Goal: Information Seeking & Learning: Learn about a topic

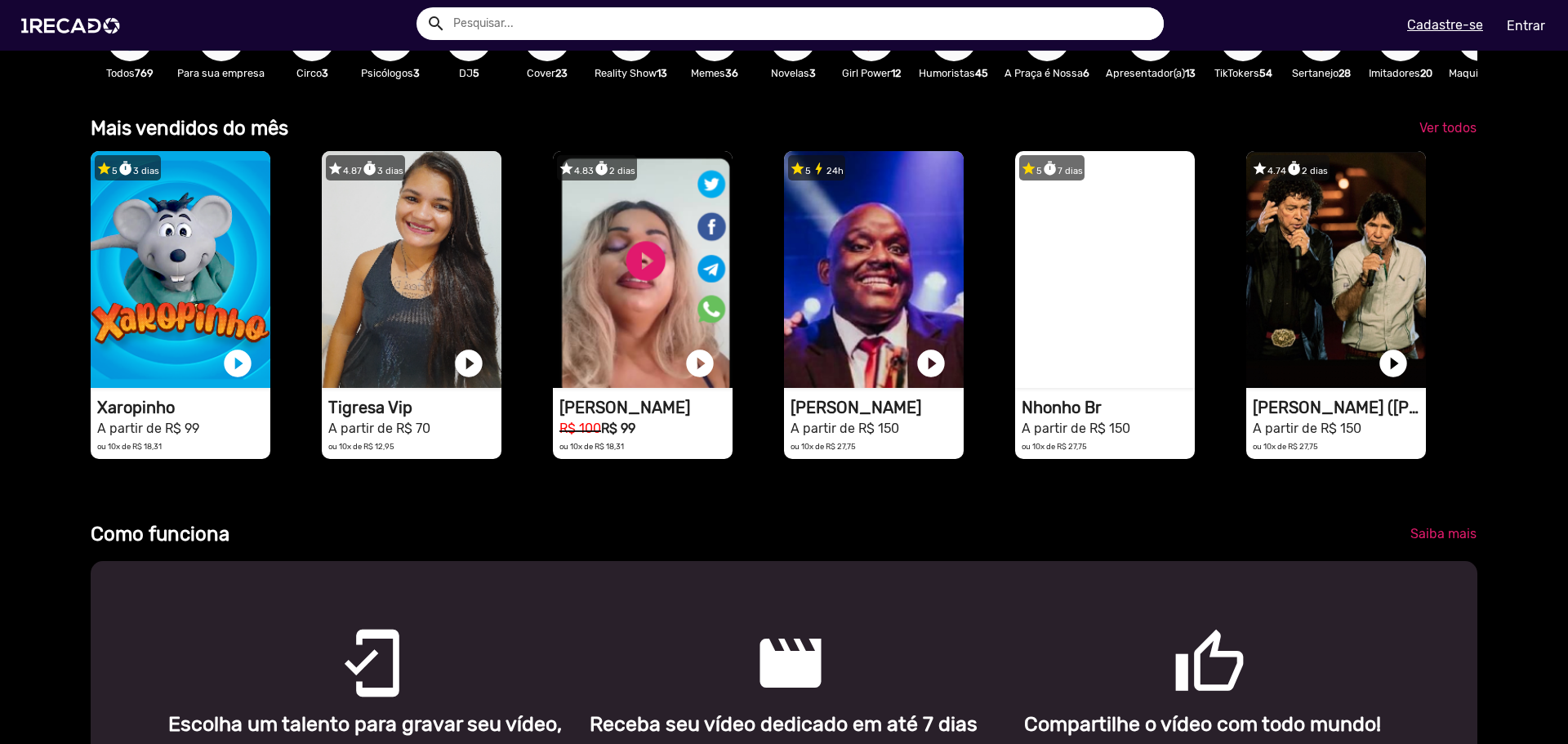
scroll to position [163, 0]
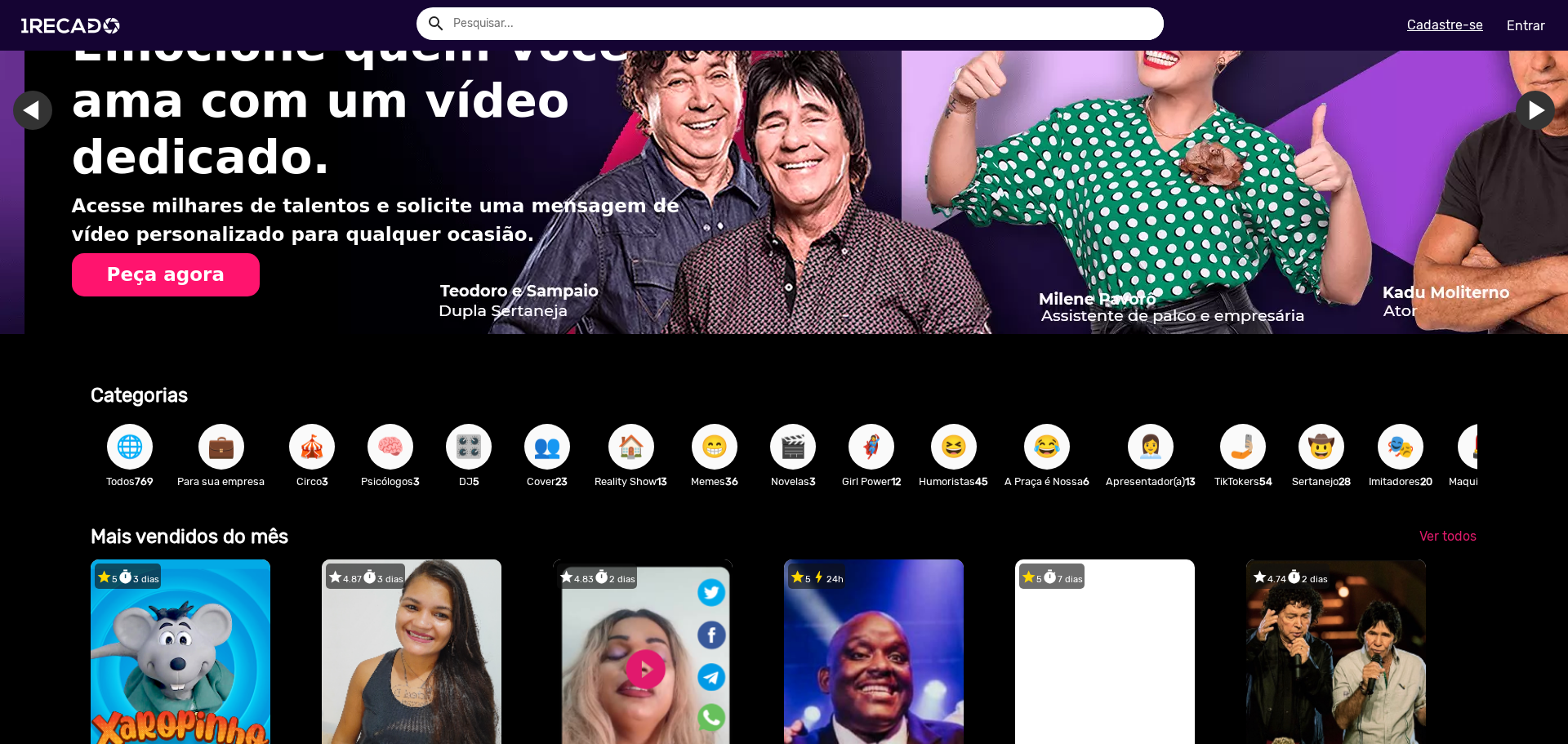
click at [121, 443] on span "🌐" at bounding box center [130, 447] width 28 height 45
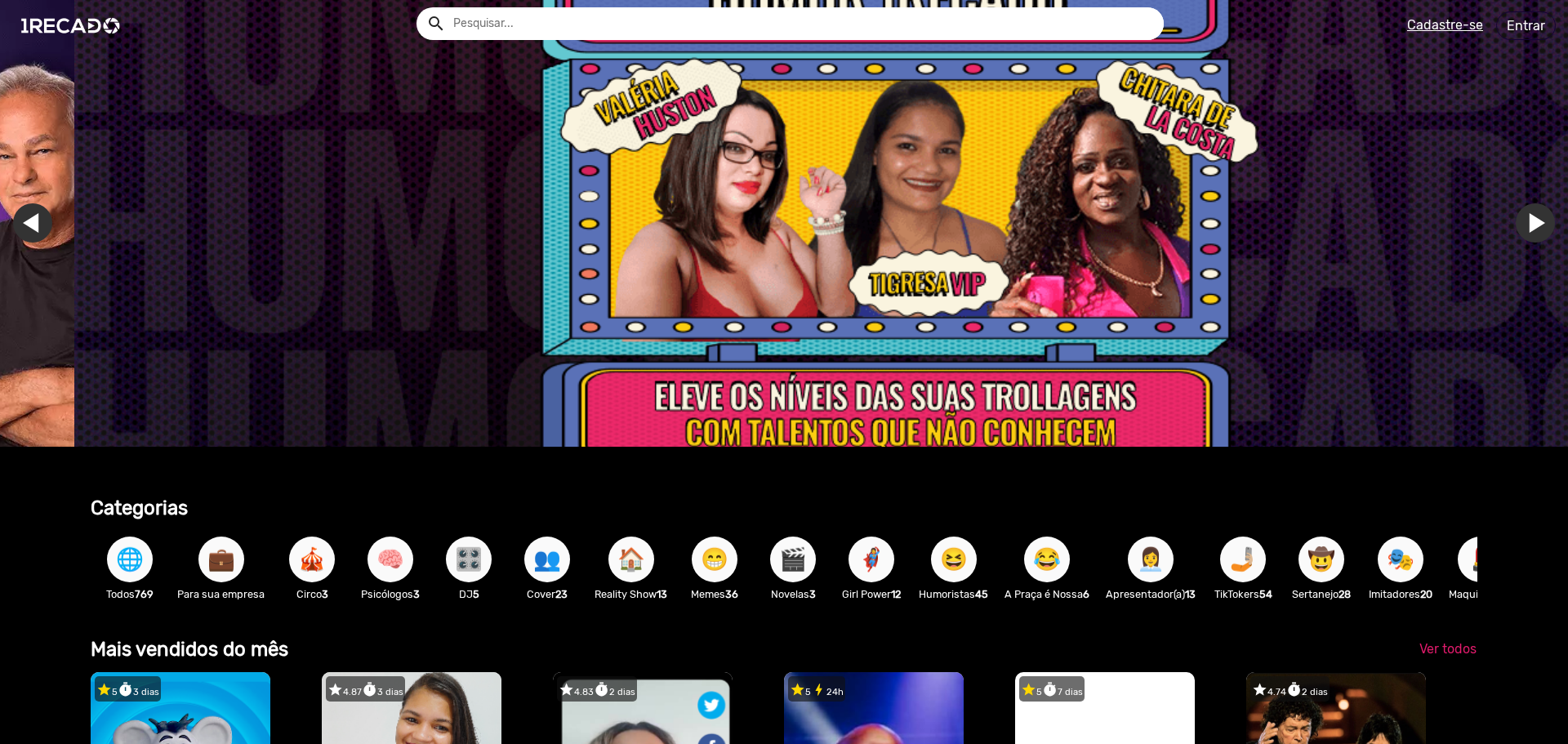
scroll to position [0, 4667]
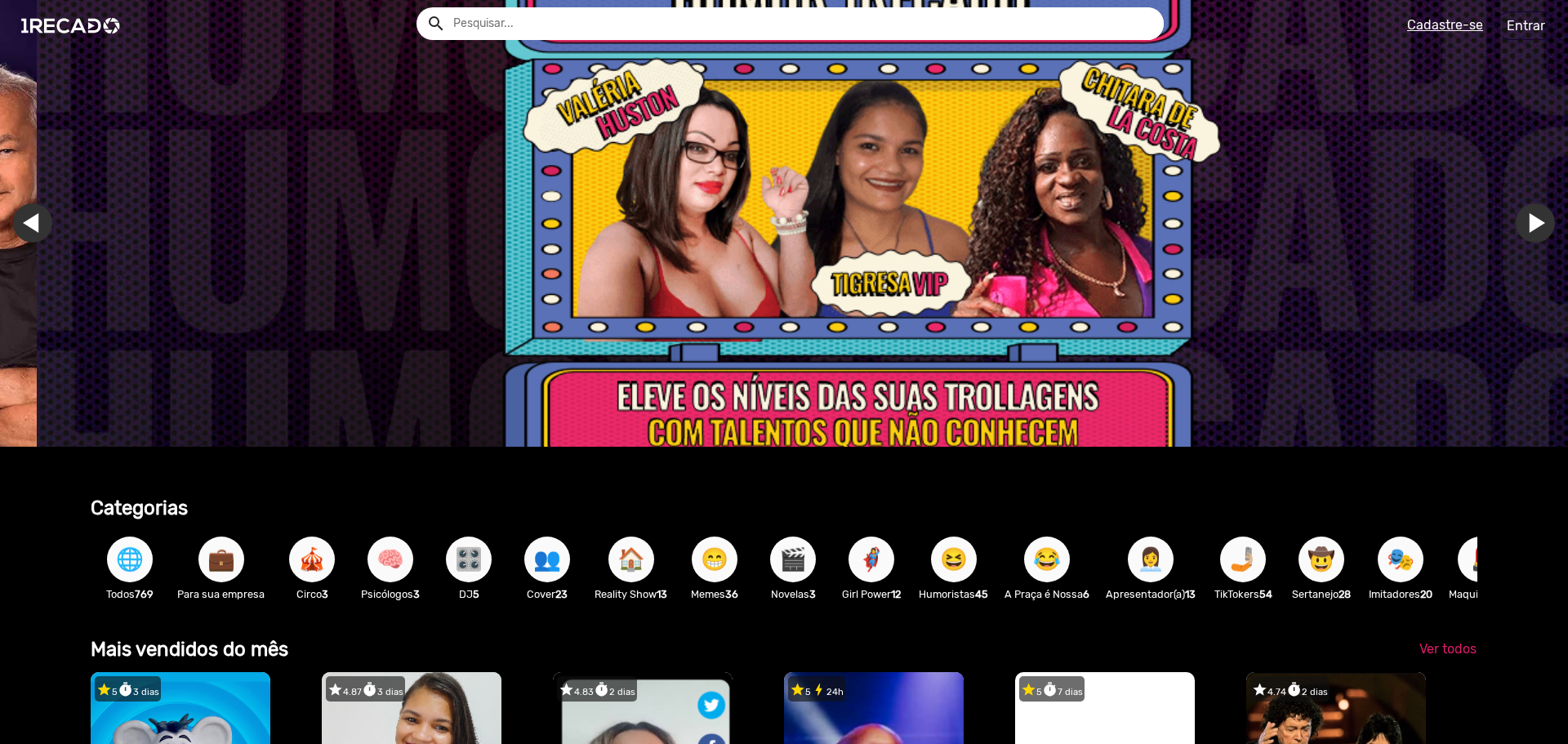
click at [121, 563] on span "🌐" at bounding box center [130, 559] width 28 height 45
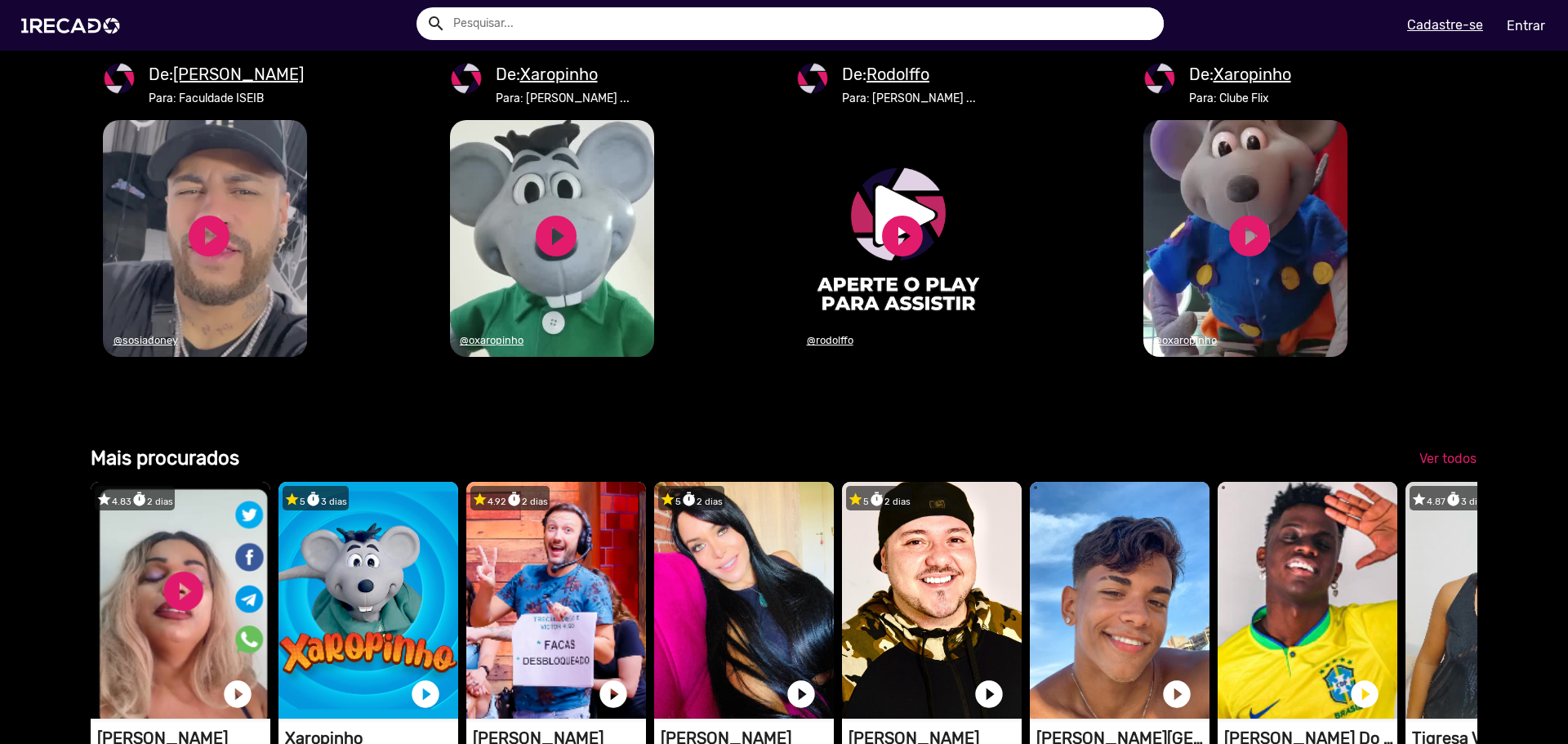
scroll to position [0, 0]
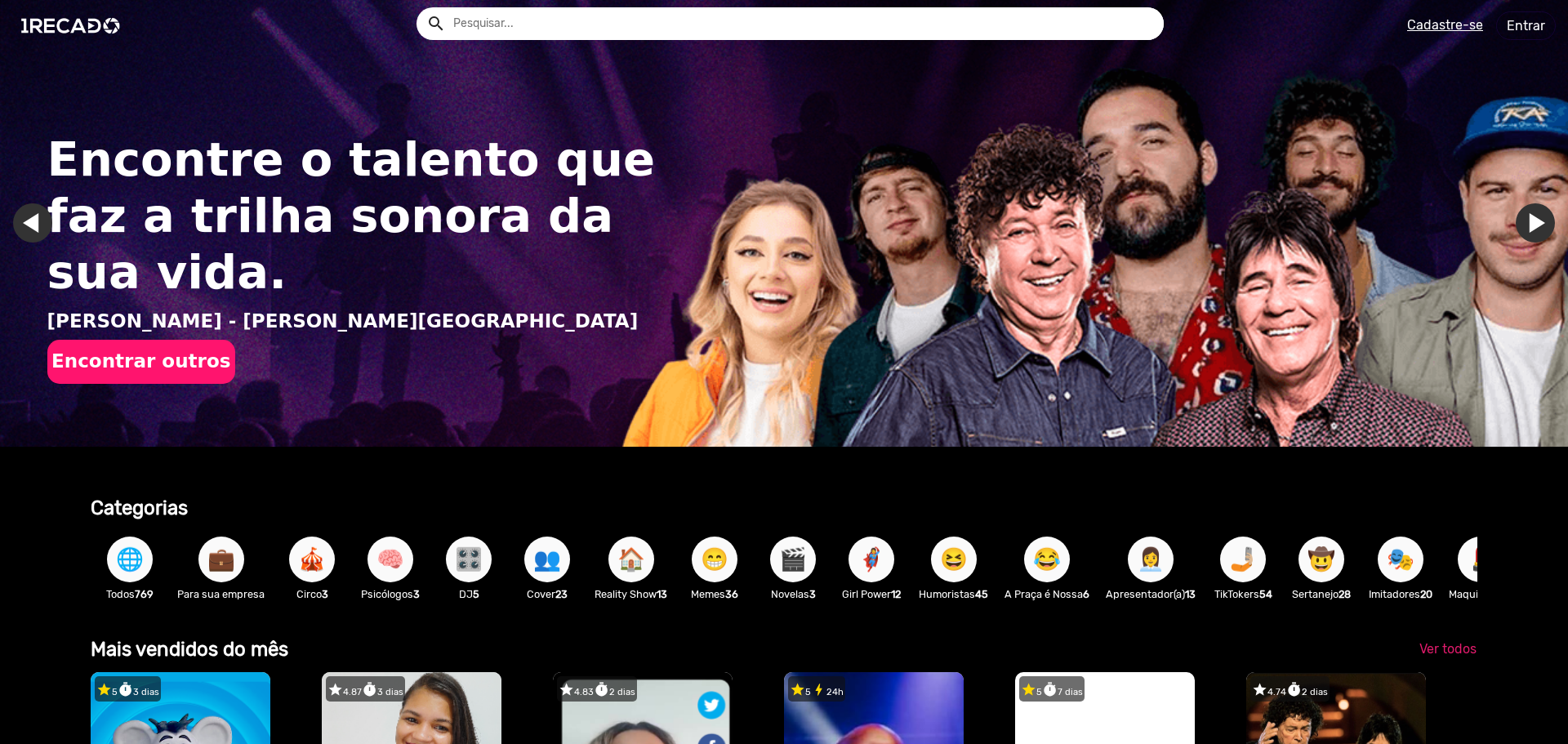
click at [1516, 217] on link "Ir para o próximo slide" at bounding box center [1536, 223] width 39 height 39
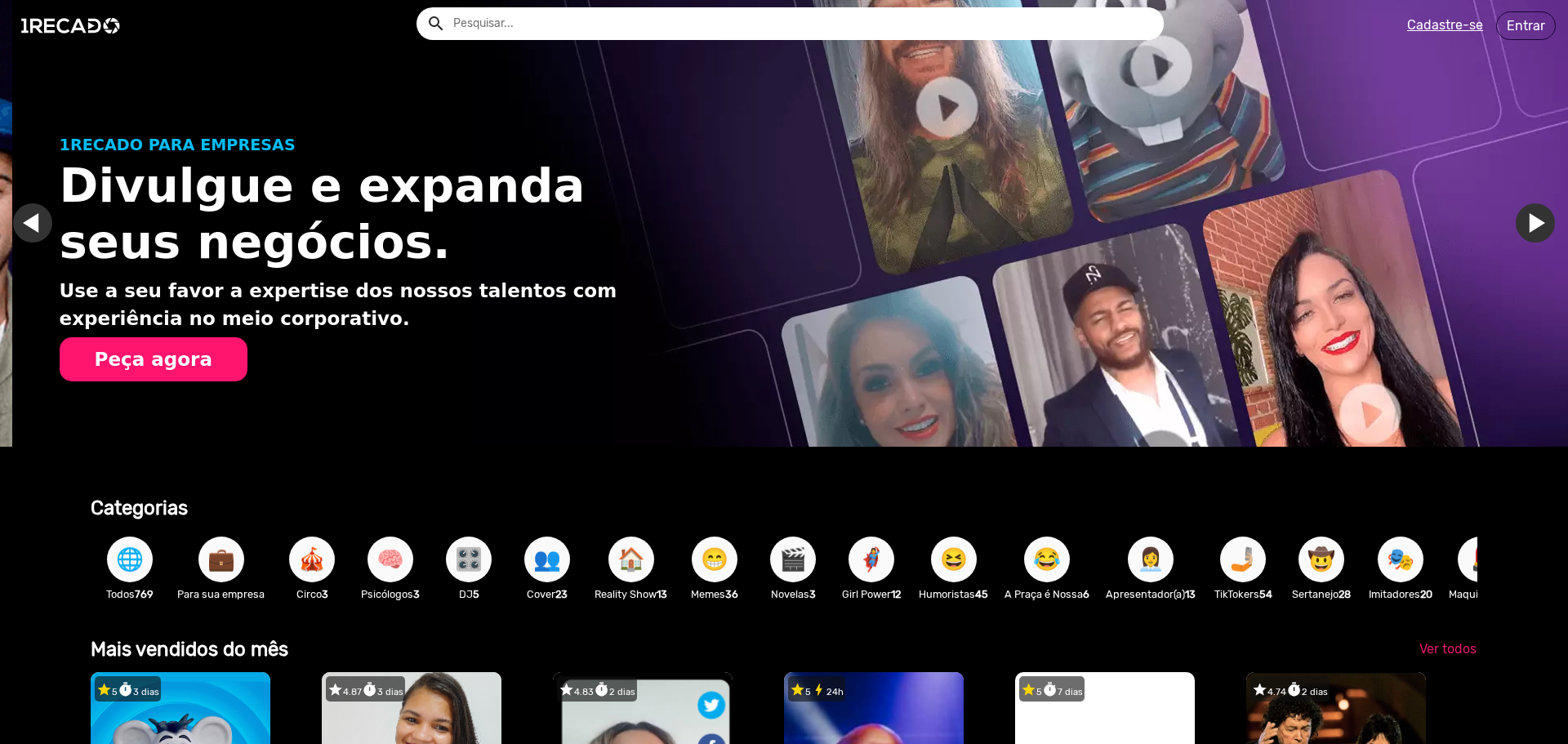
click at [1528, 217] on link "Ir para o próximo slide" at bounding box center [1547, 223] width 39 height 39
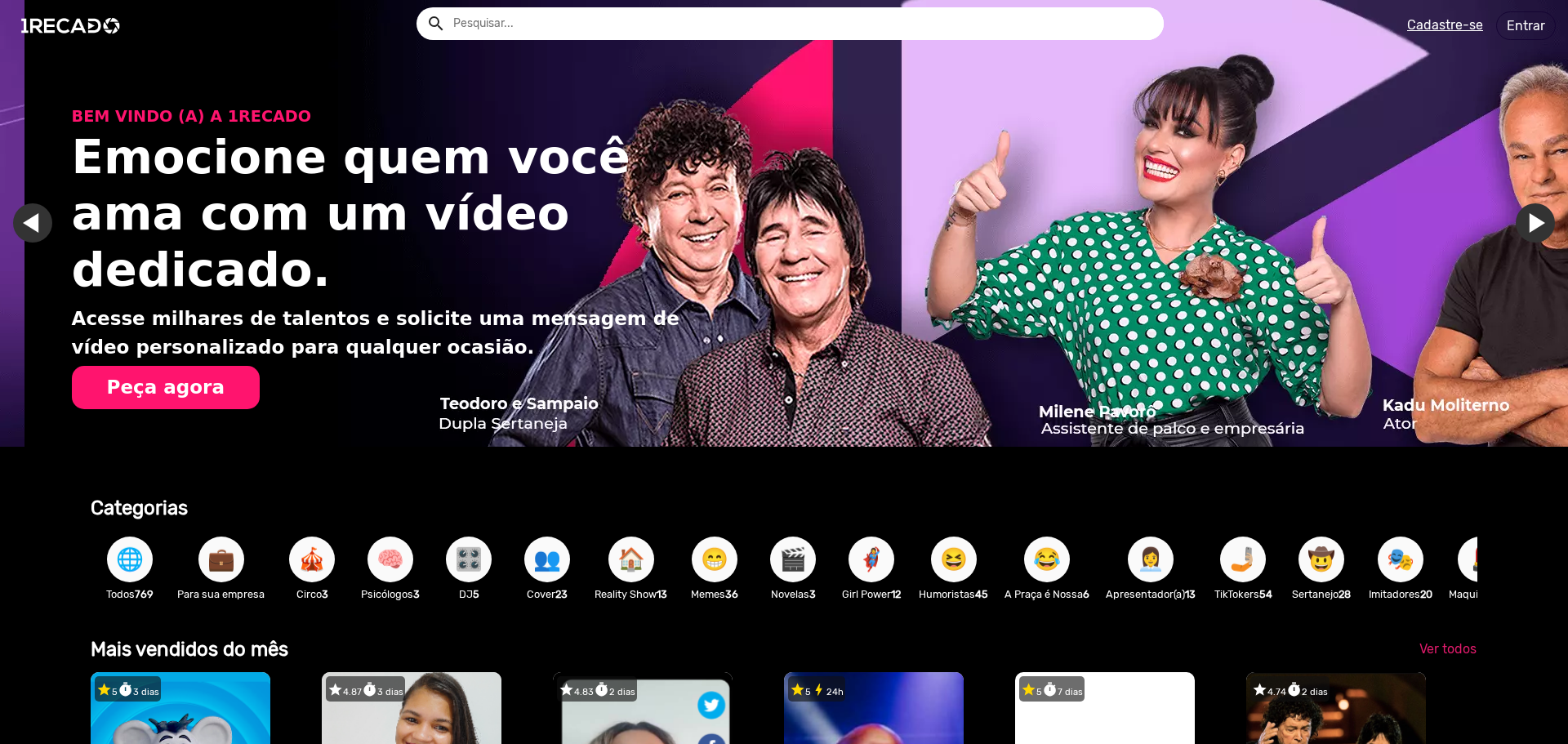
click at [1539, 218] on link "Ir para o próximo slide" at bounding box center [1559, 223] width 39 height 39
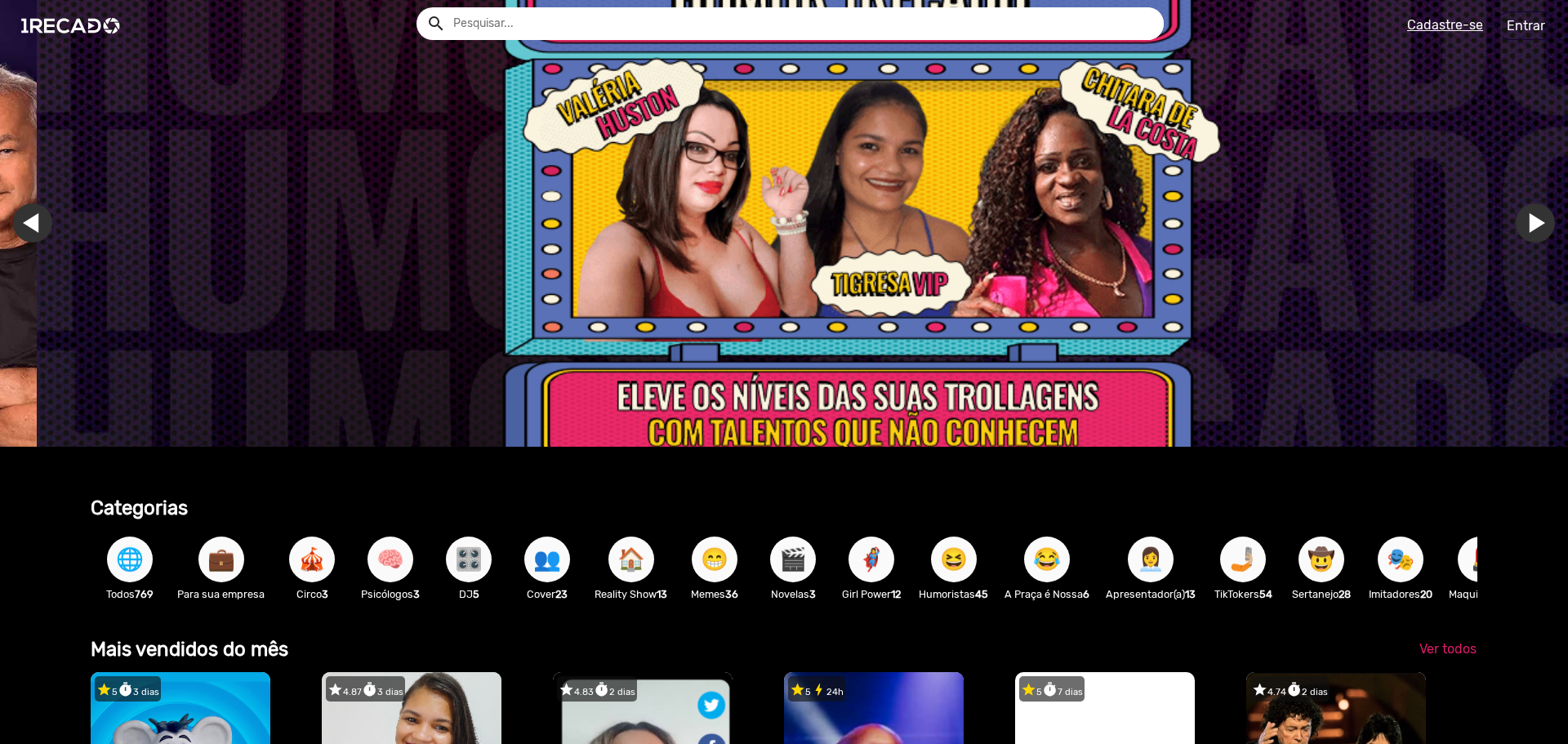
click at [1552, 218] on link "Ir para o primeiro slide" at bounding box center [1572, 223] width 39 height 39
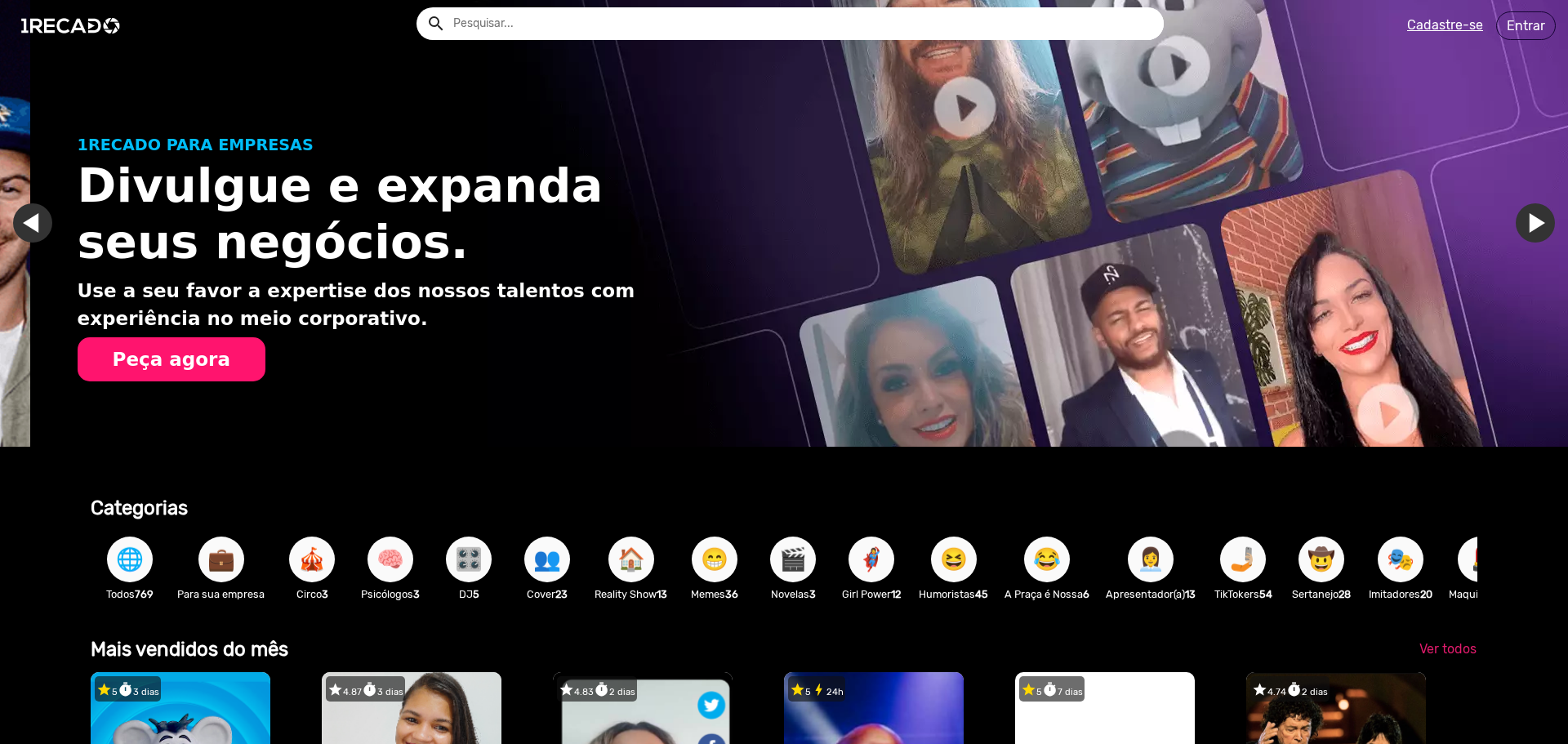
click at [299, 556] on span "🎪" at bounding box center [312, 559] width 28 height 45
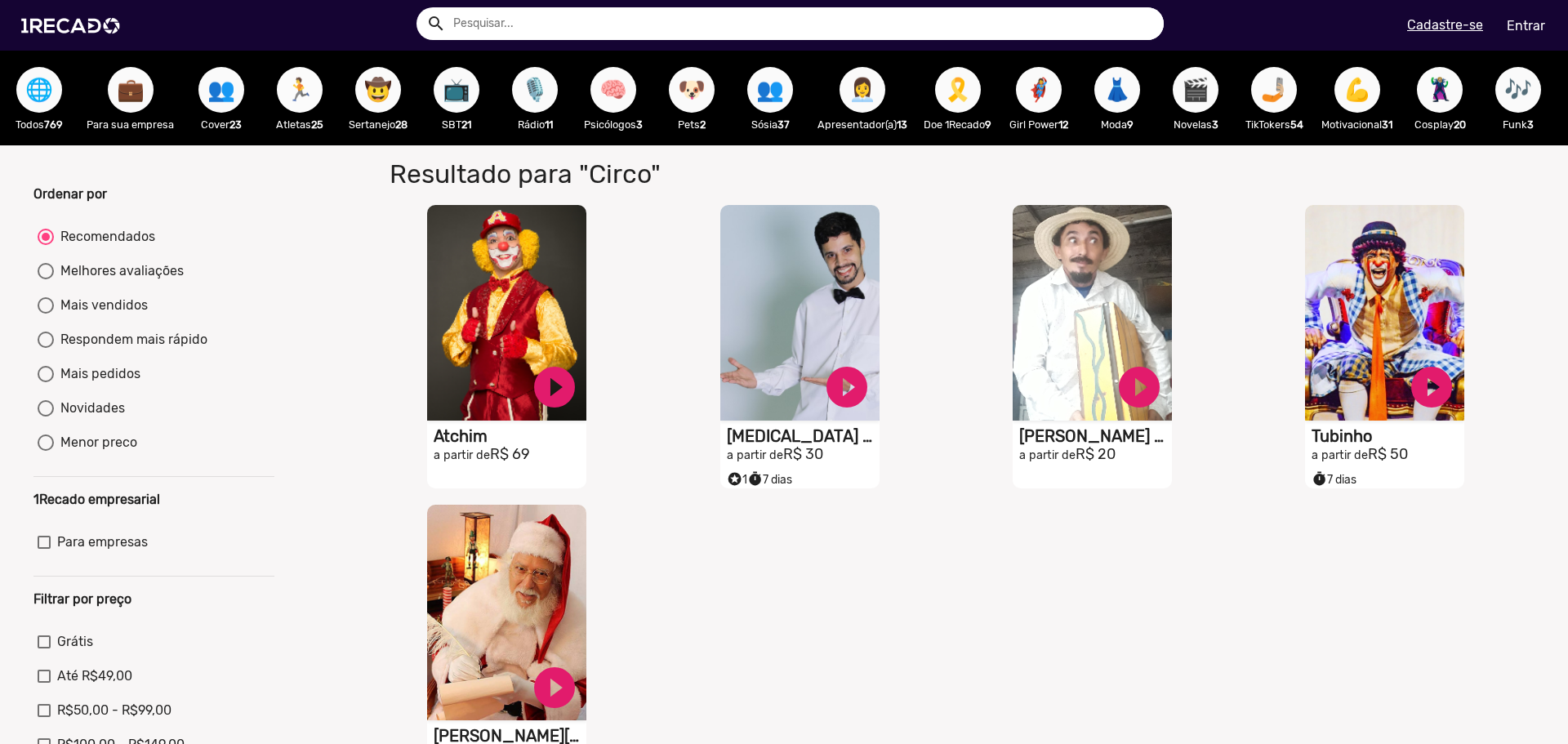
click at [289, 98] on span "🏃" at bounding box center [299, 90] width 28 height 45
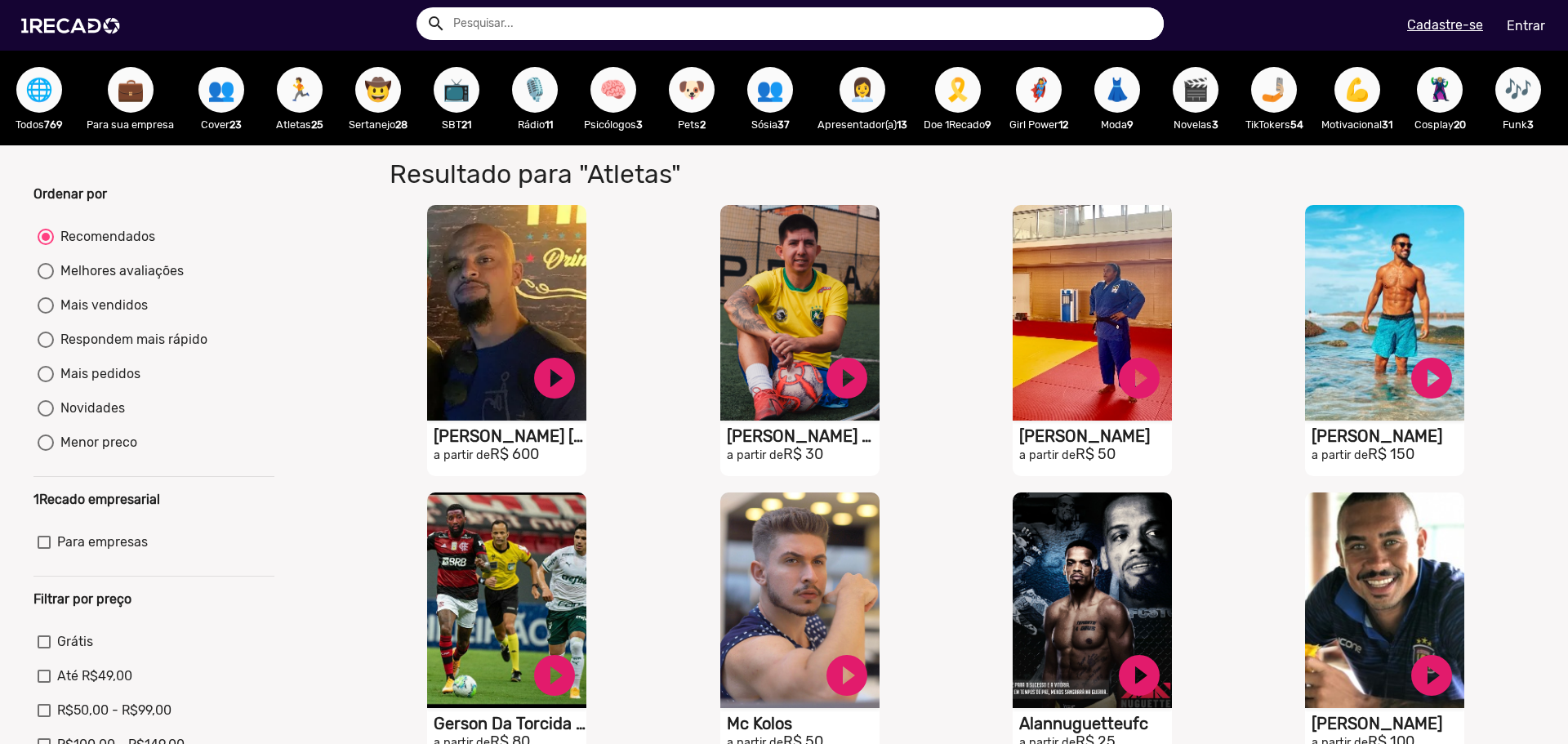
click at [373, 93] on span "🤠" at bounding box center [378, 90] width 28 height 45
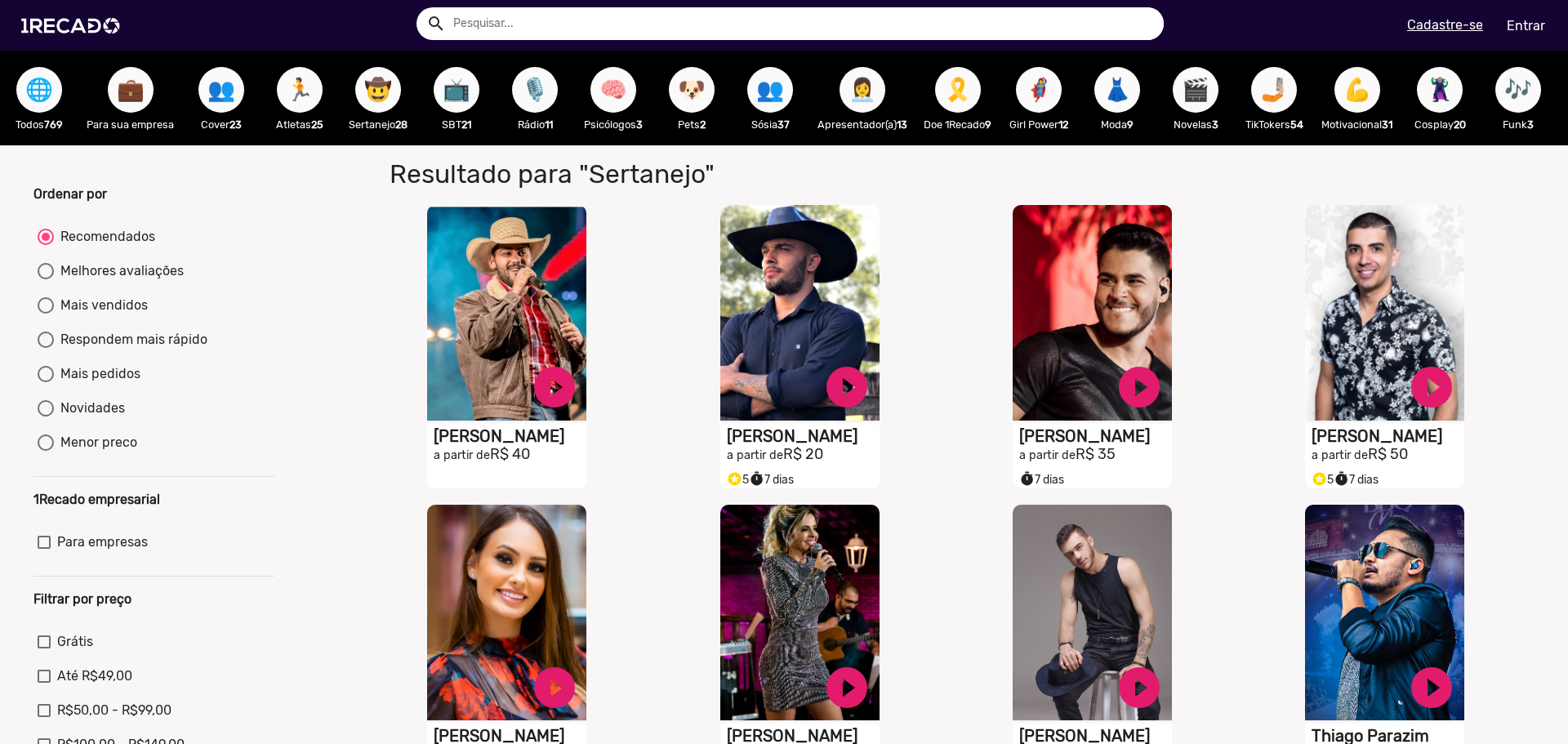
click at [448, 99] on span "📺" at bounding box center [457, 90] width 28 height 45
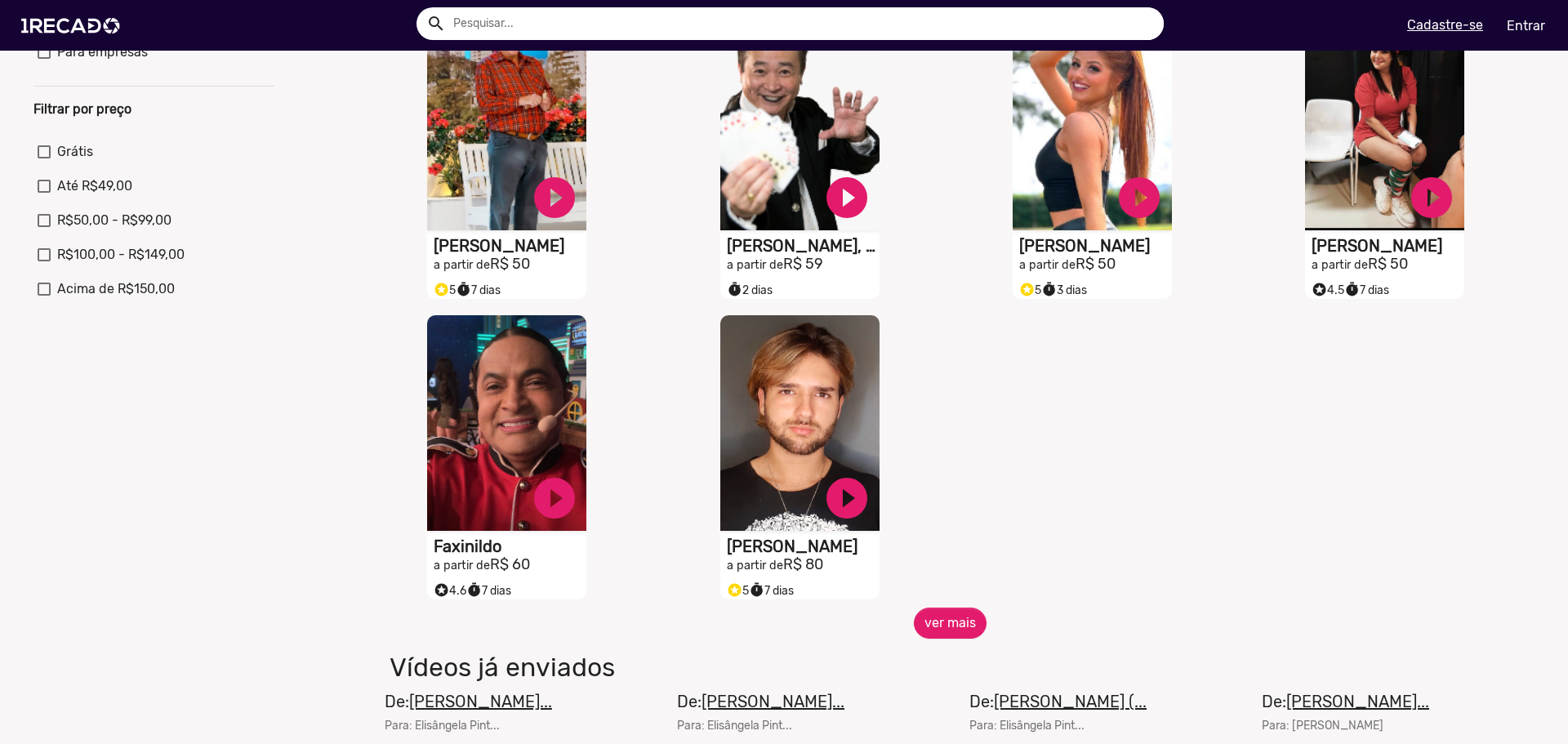
scroll to position [82, 0]
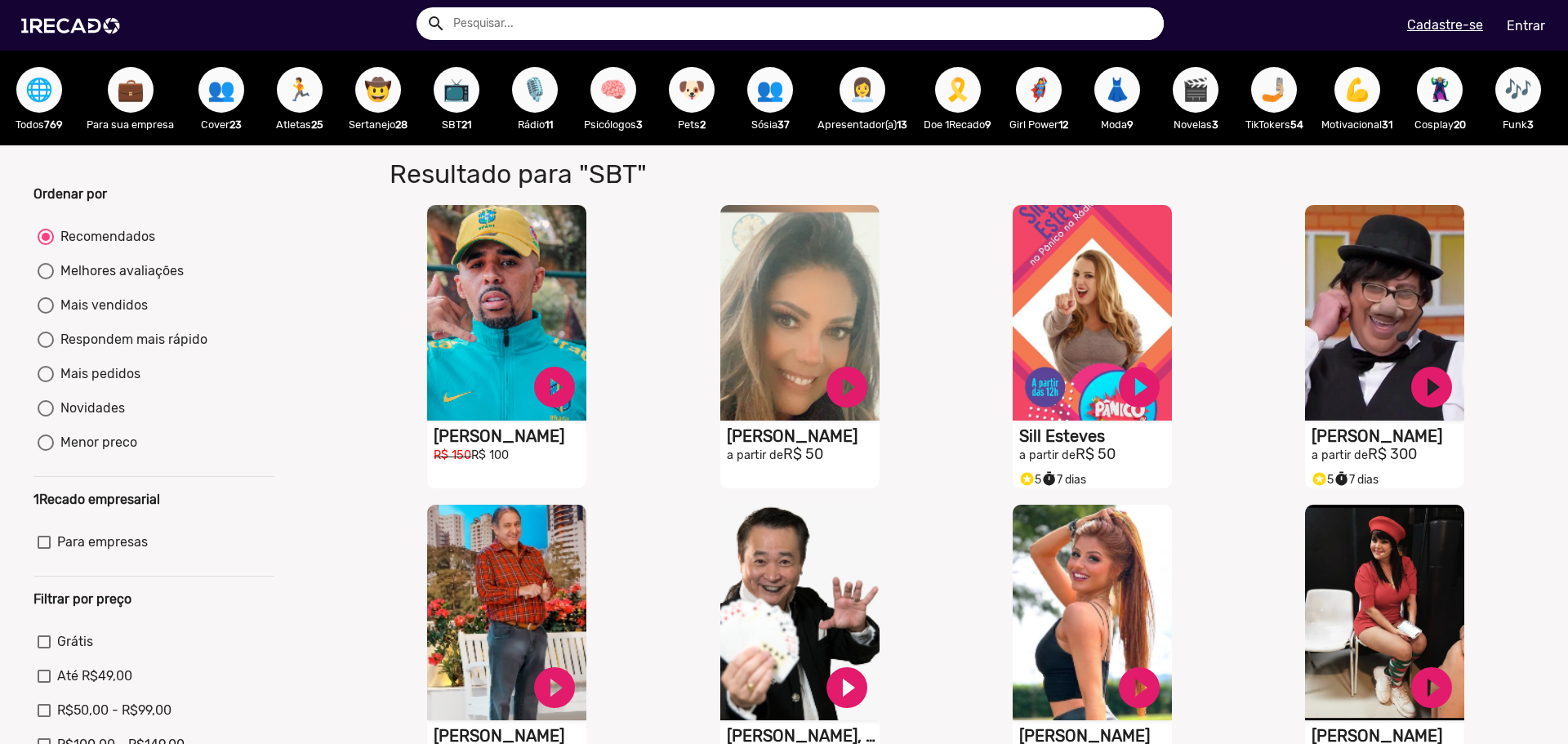
click at [859, 94] on span "👩‍💼" at bounding box center [862, 90] width 28 height 45
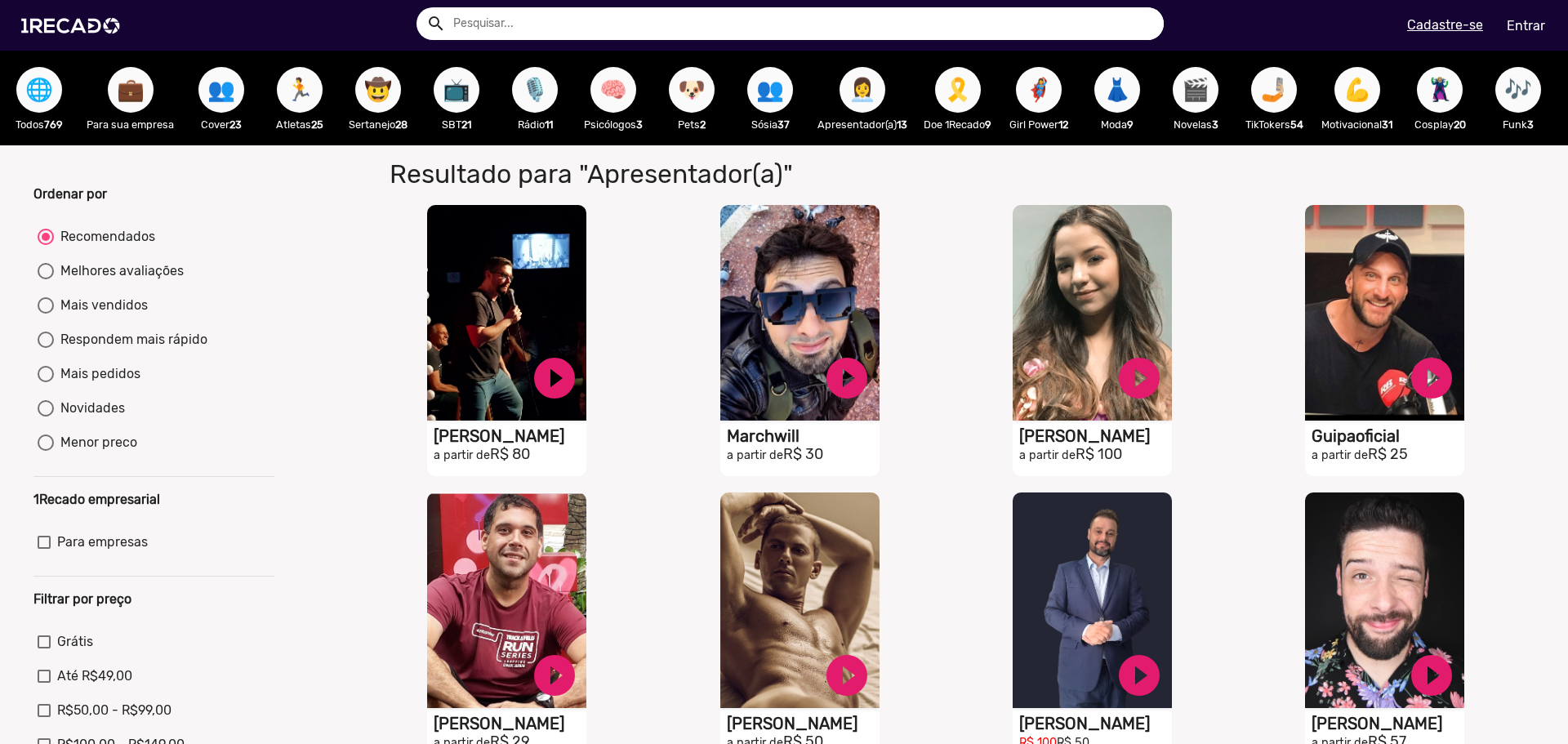
click at [1196, 89] on span "🎬" at bounding box center [1195, 90] width 28 height 45
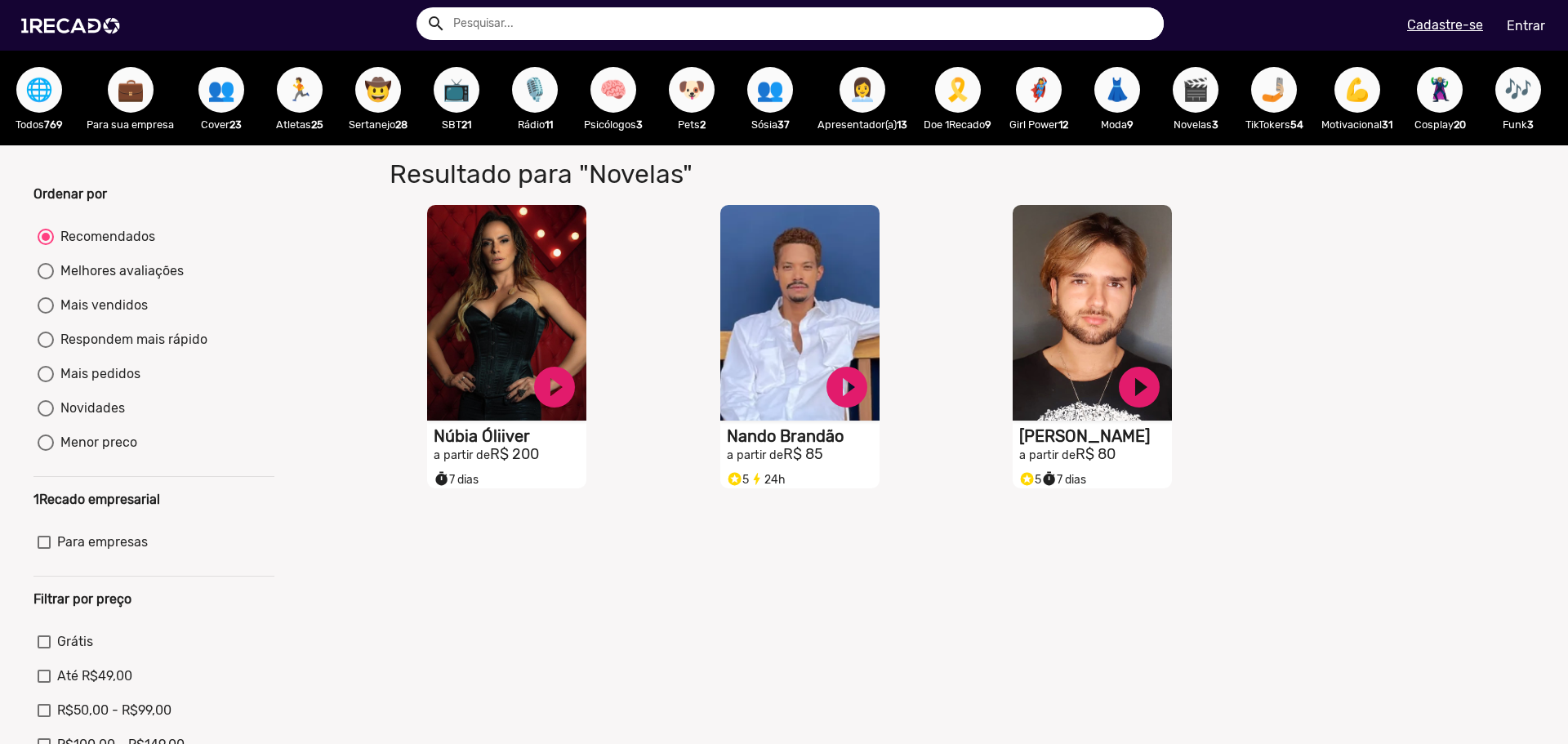
click at [1270, 106] on span "🤳🏼" at bounding box center [1274, 90] width 28 height 45
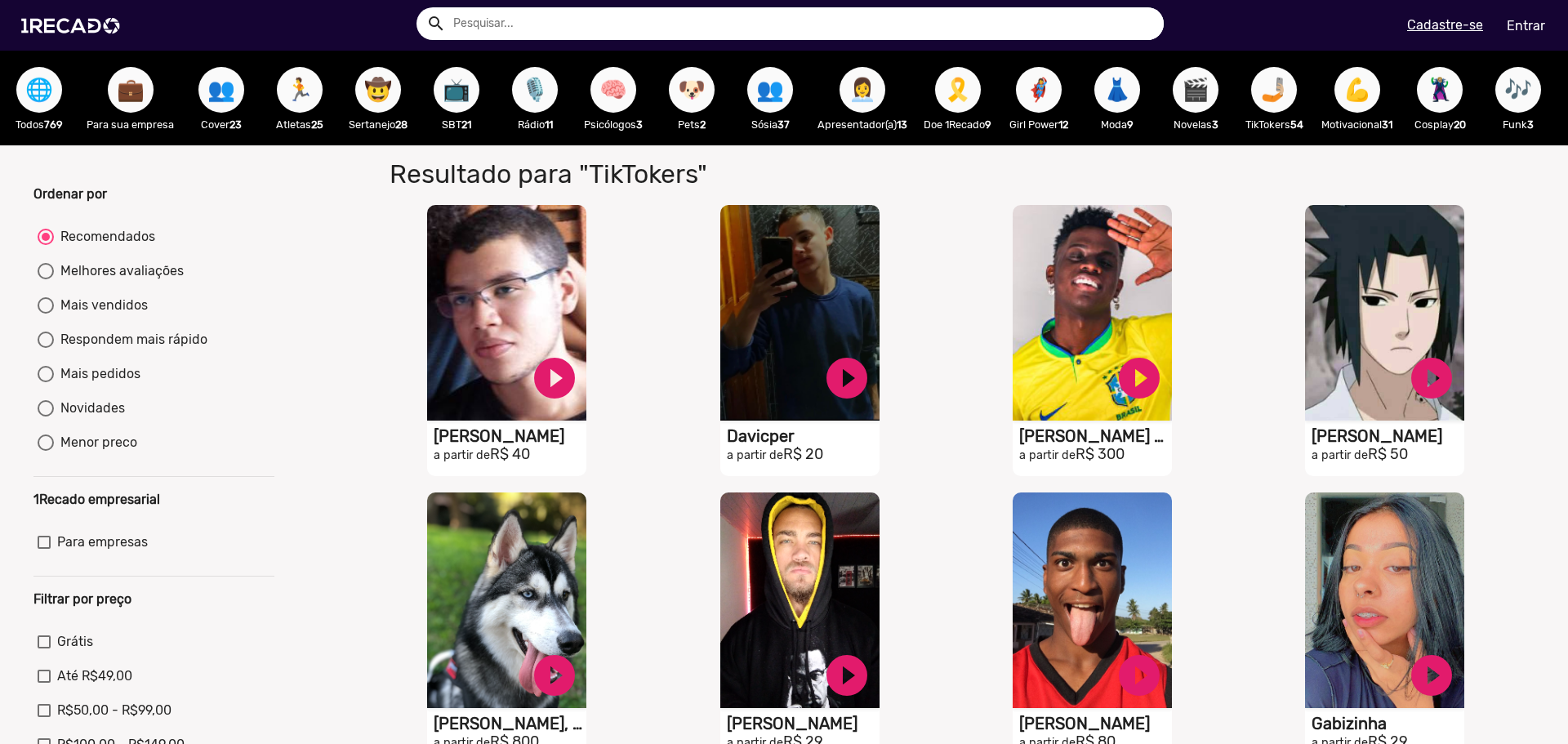
click at [1359, 89] on span "💪" at bounding box center [1357, 90] width 28 height 45
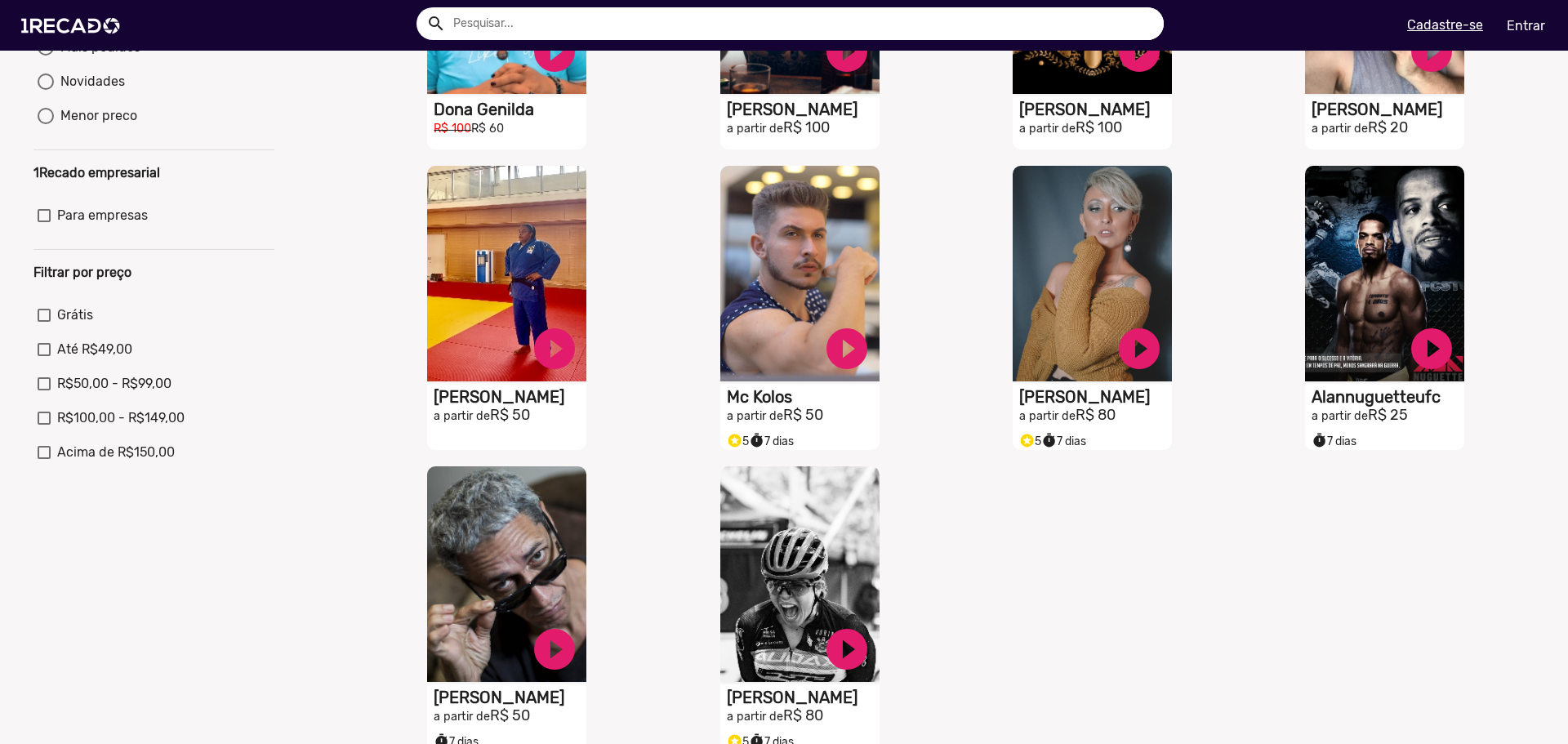
scroll to position [490, 0]
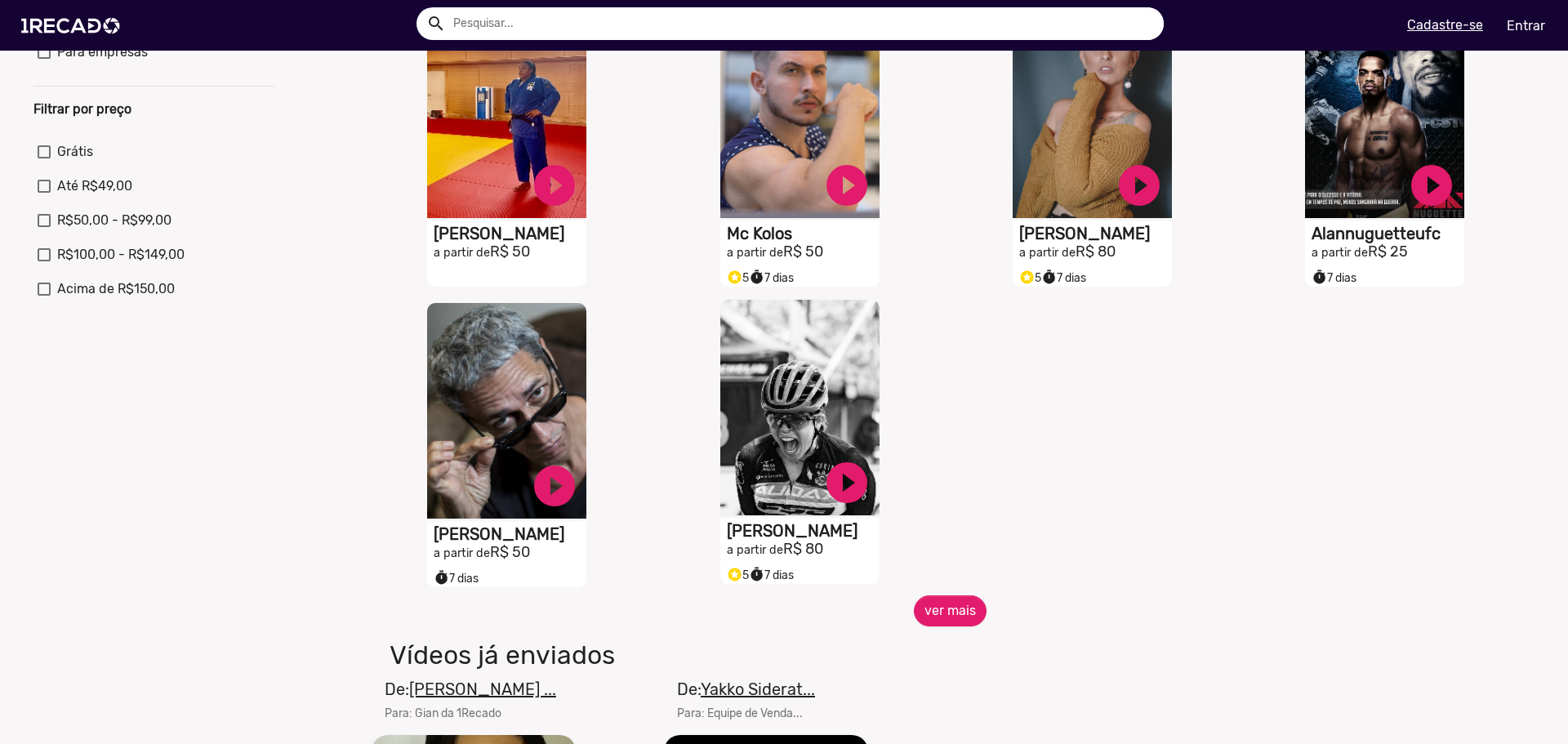
click at [761, 409] on video "S1RECADO vídeos dedicados para fãs e empresas" at bounding box center [800, 406] width 159 height 216
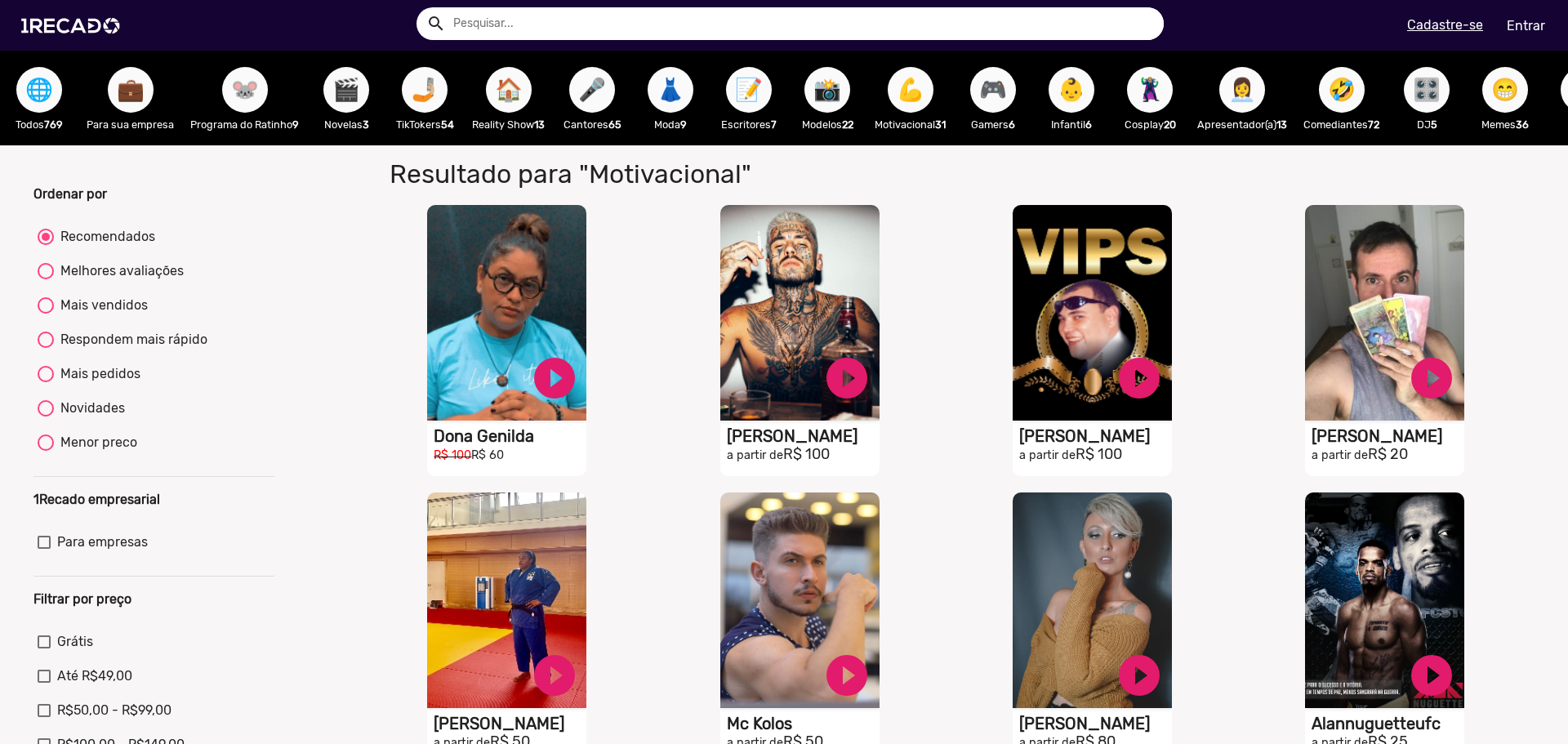
click at [334, 92] on span "🎬" at bounding box center [346, 90] width 28 height 45
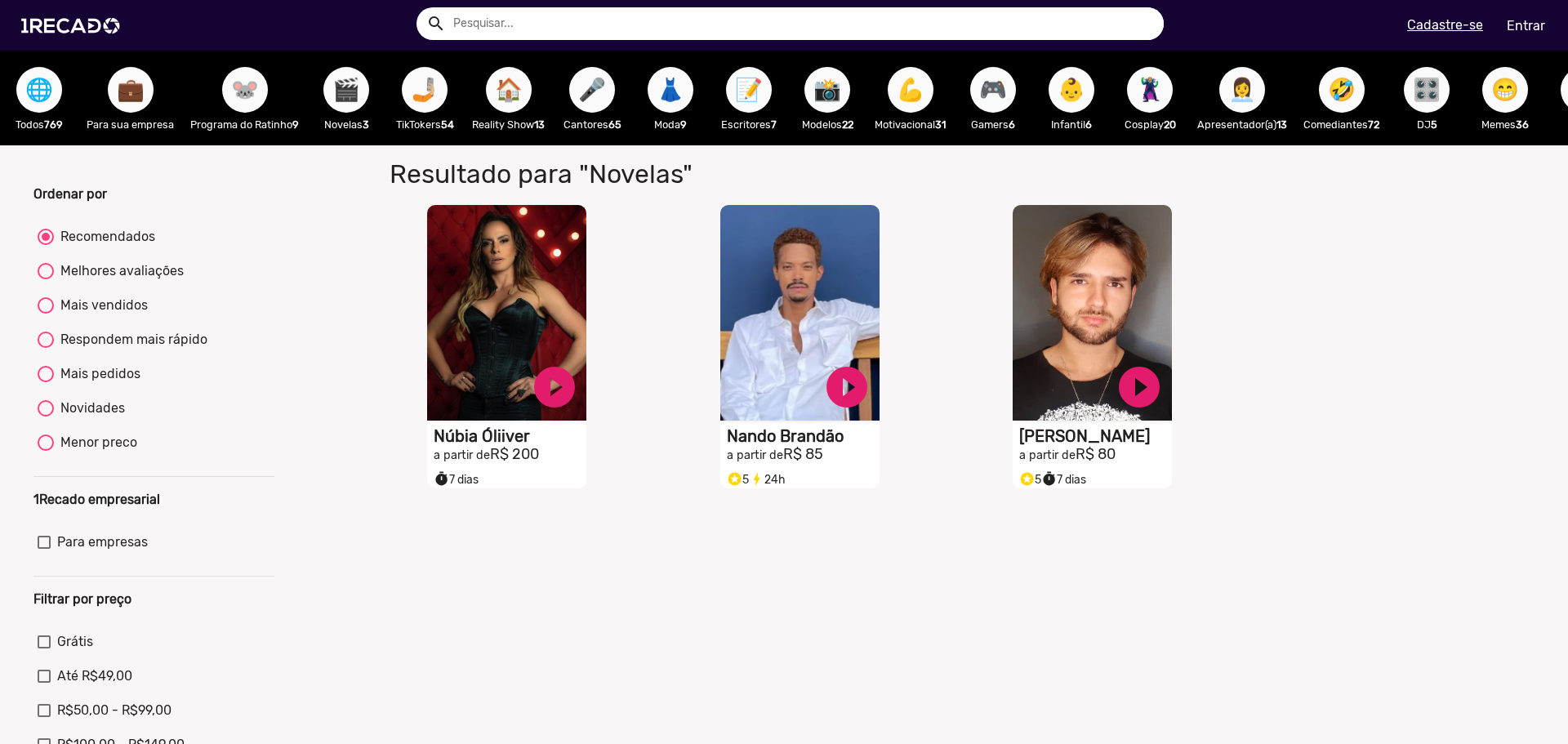
click at [590, 89] on span "🎤" at bounding box center [592, 90] width 28 height 45
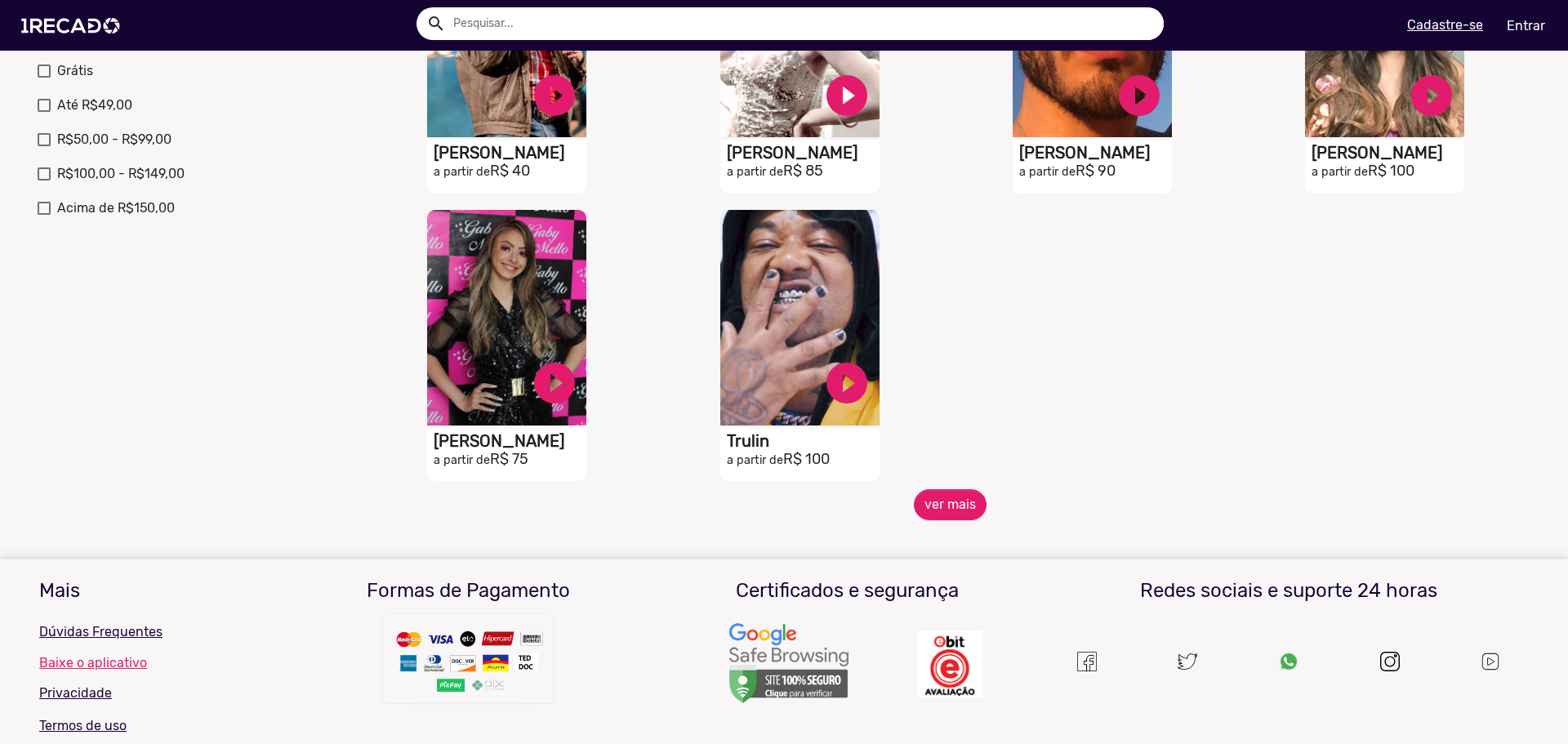
scroll to position [572, 0]
click at [941, 517] on button "ver mais" at bounding box center [950, 504] width 73 height 31
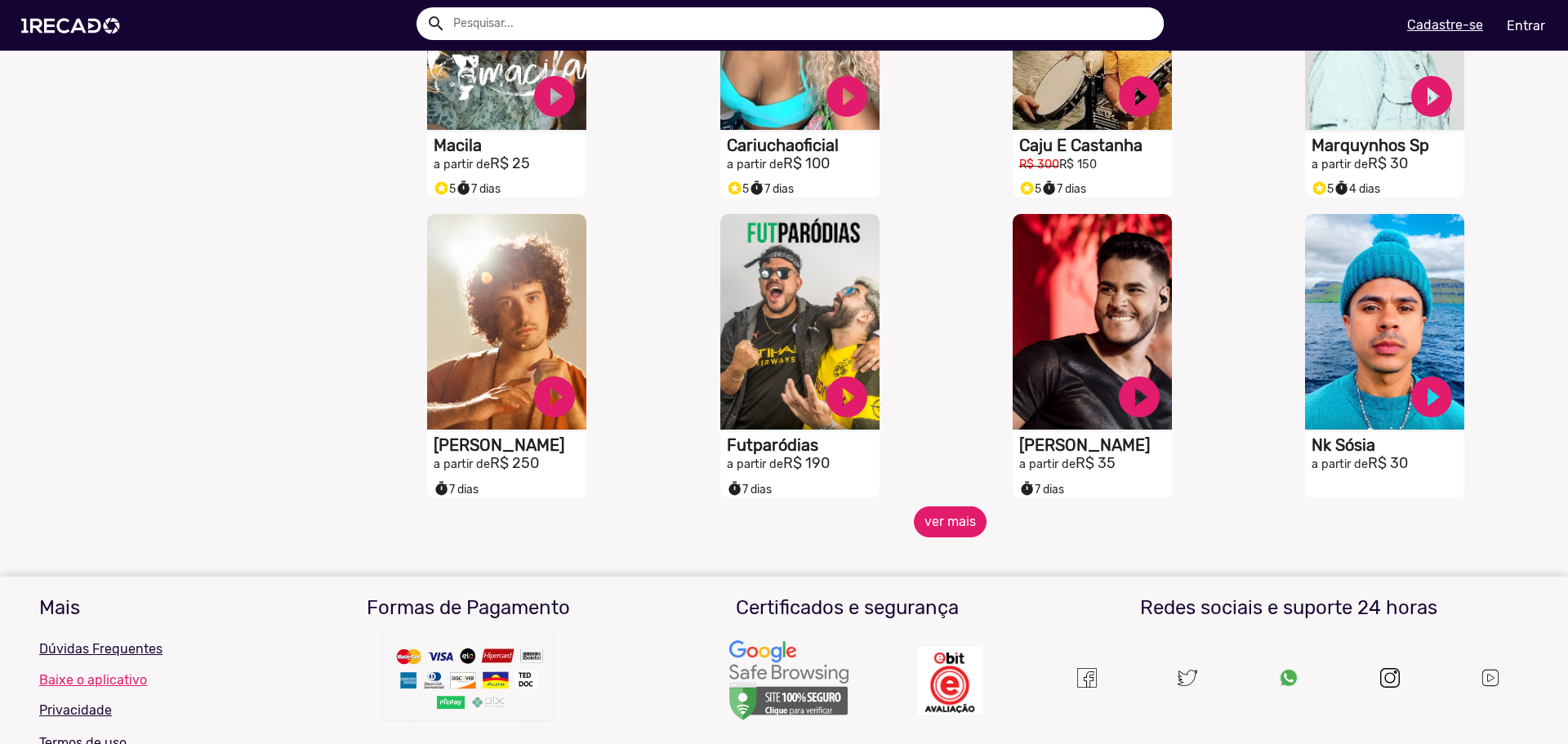
scroll to position [1306, 0]
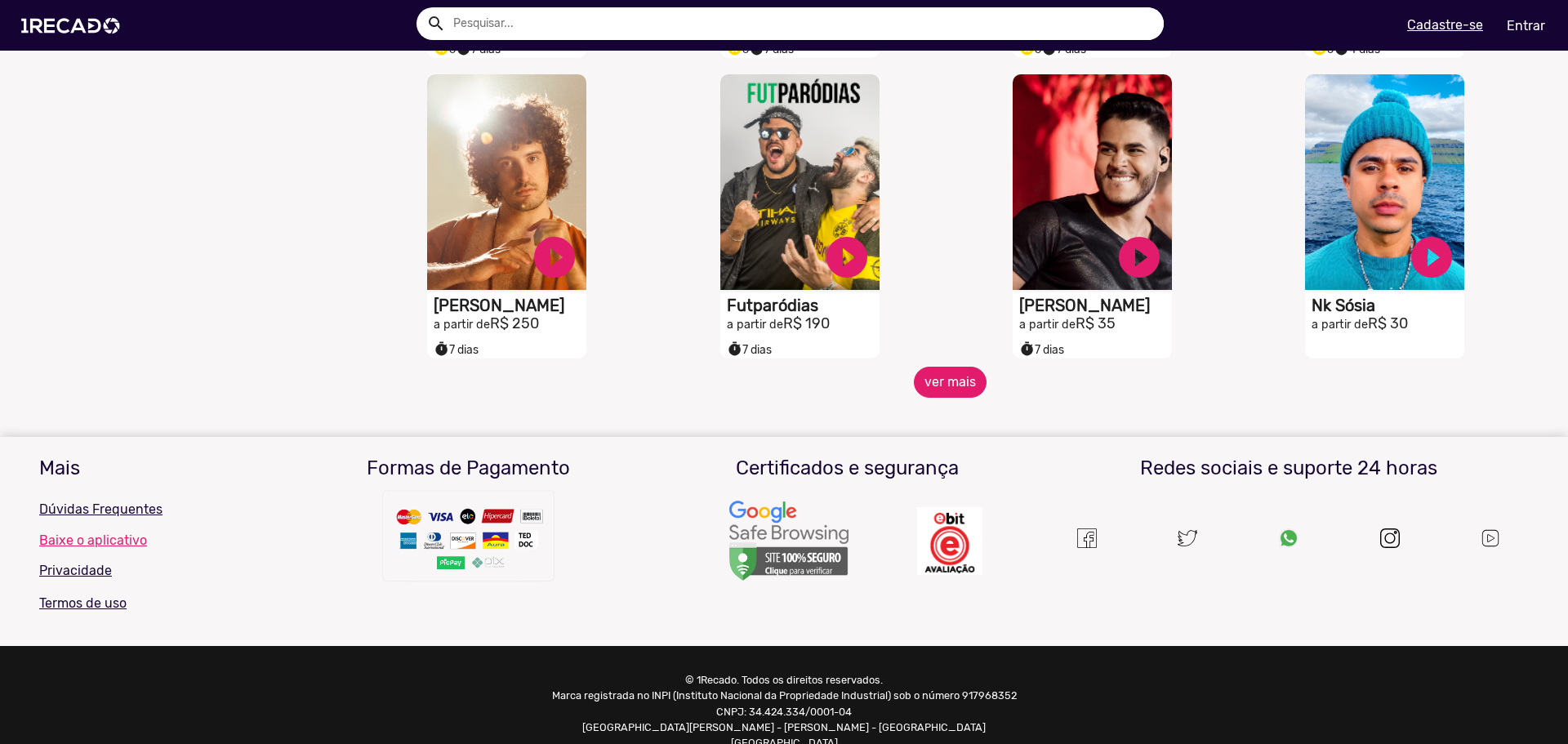
click at [936, 398] on button "ver mais" at bounding box center [950, 382] width 73 height 31
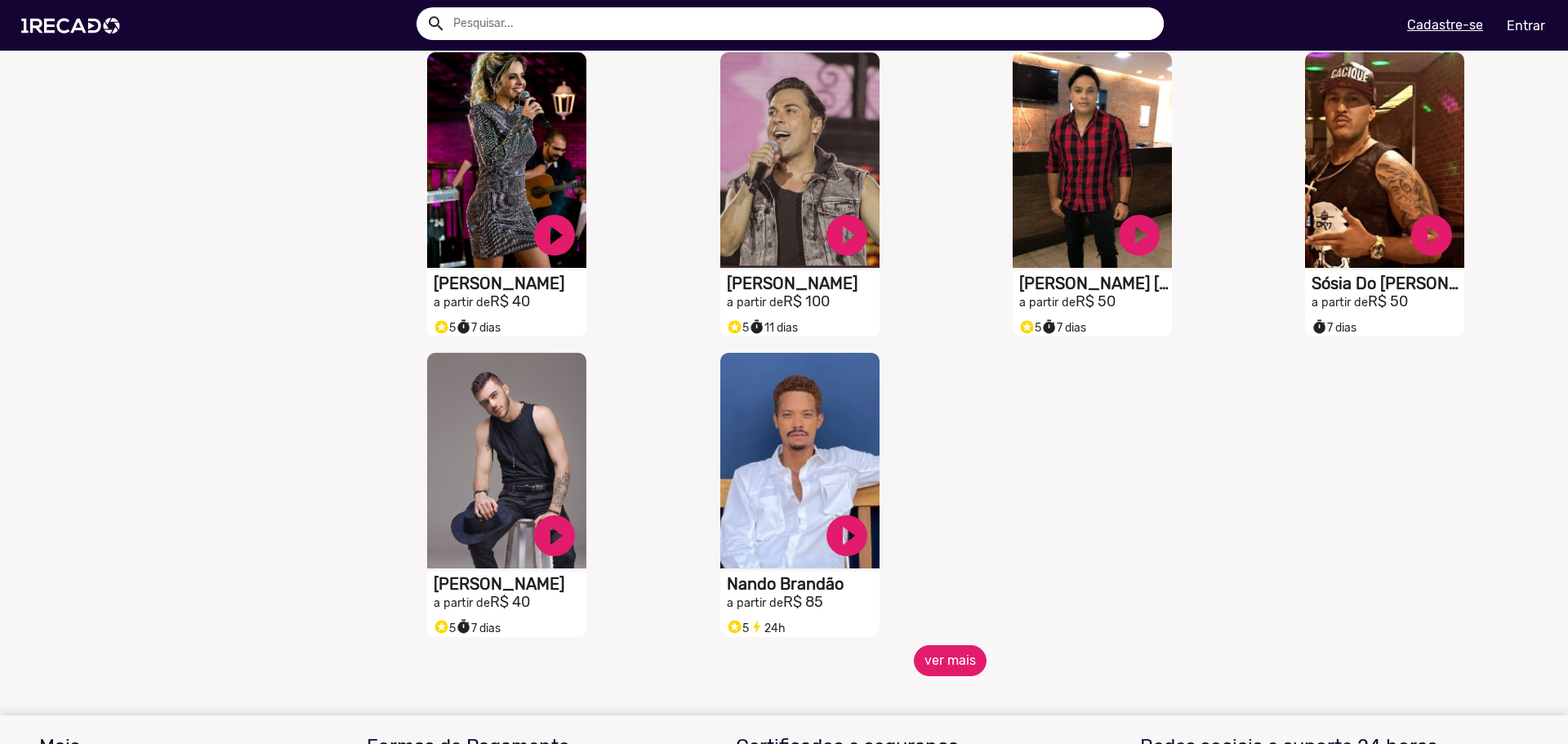
scroll to position [2041, 0]
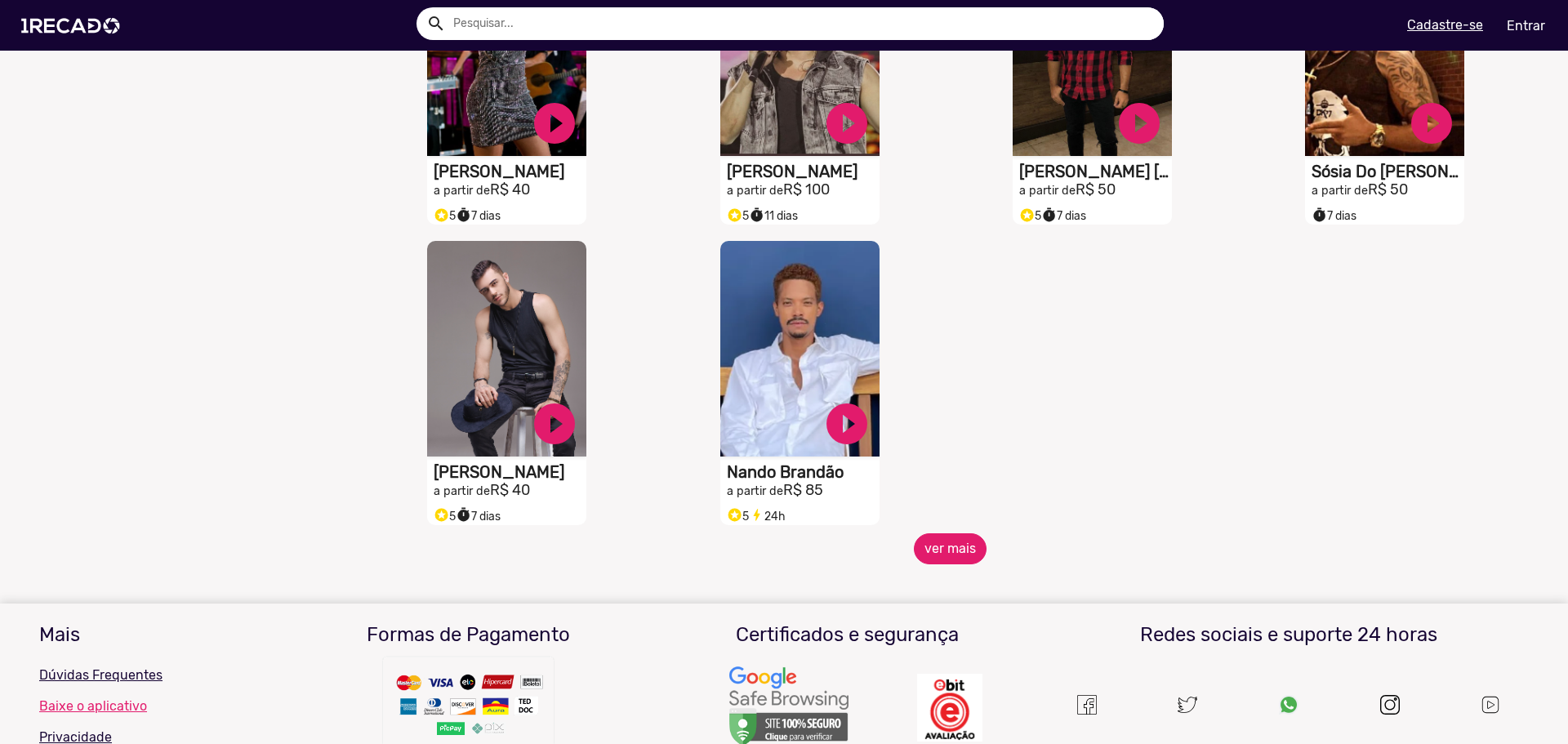
click at [941, 554] on button "ver mais" at bounding box center [950, 549] width 73 height 31
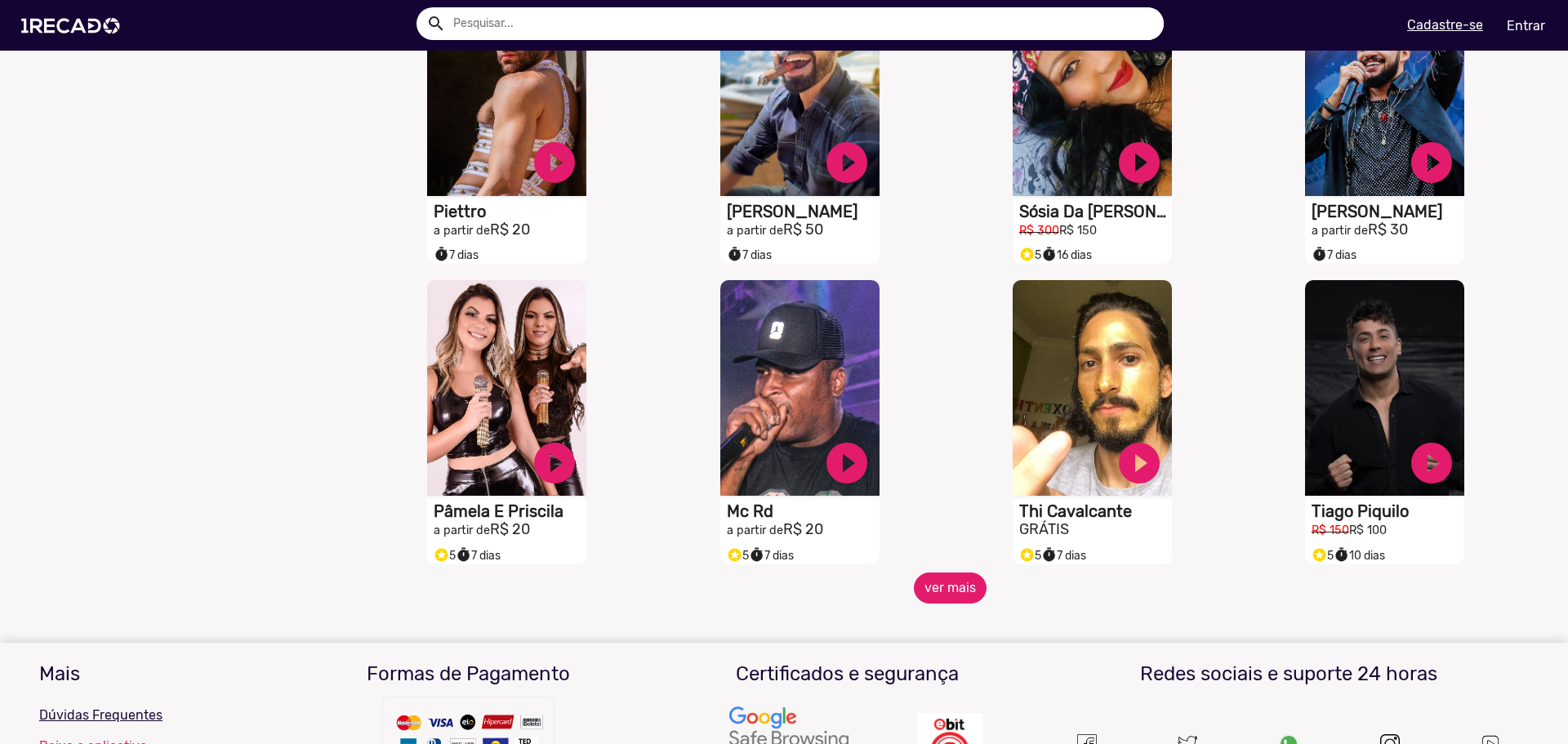
scroll to position [2694, 0]
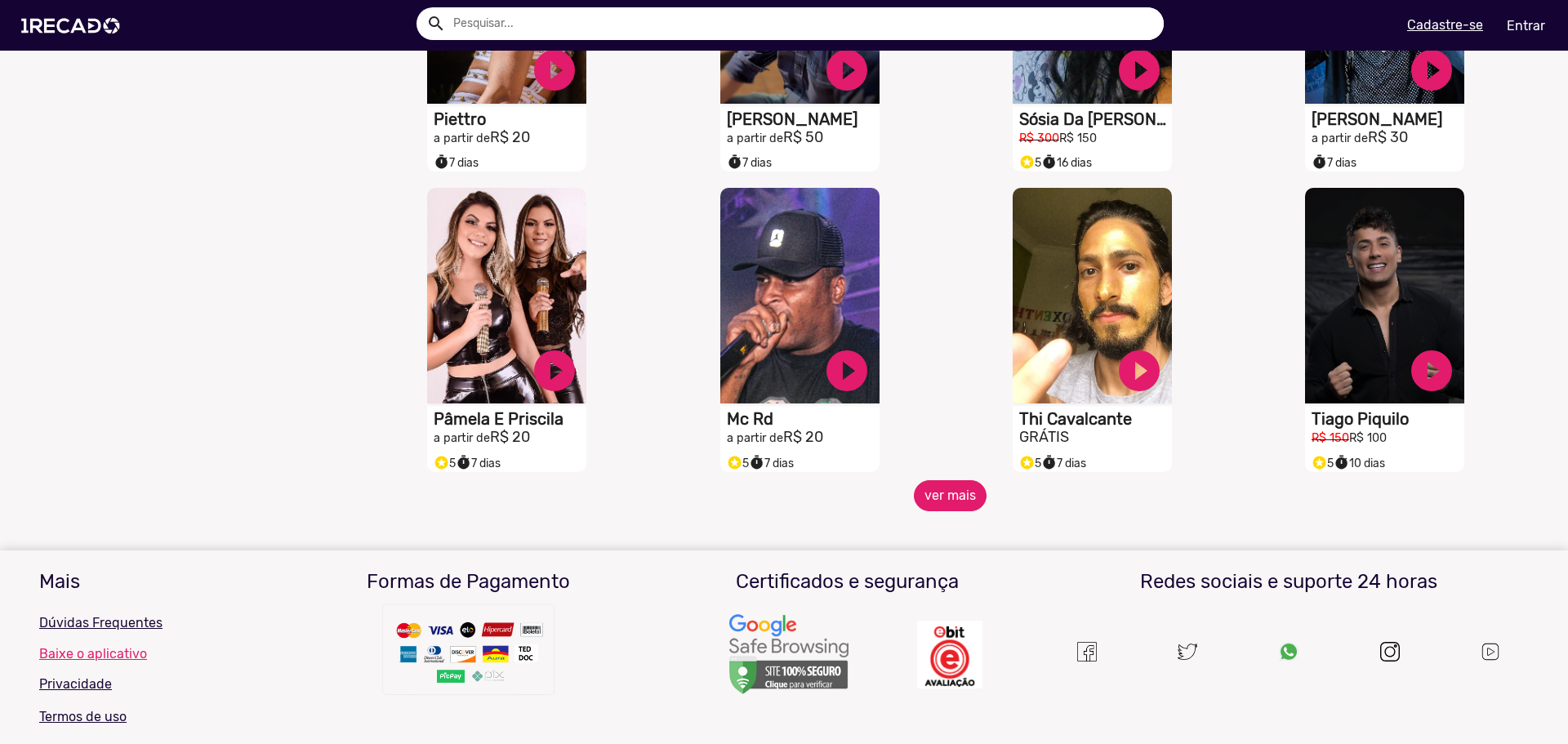
click at [914, 510] on button "ver mais" at bounding box center [950, 496] width 73 height 31
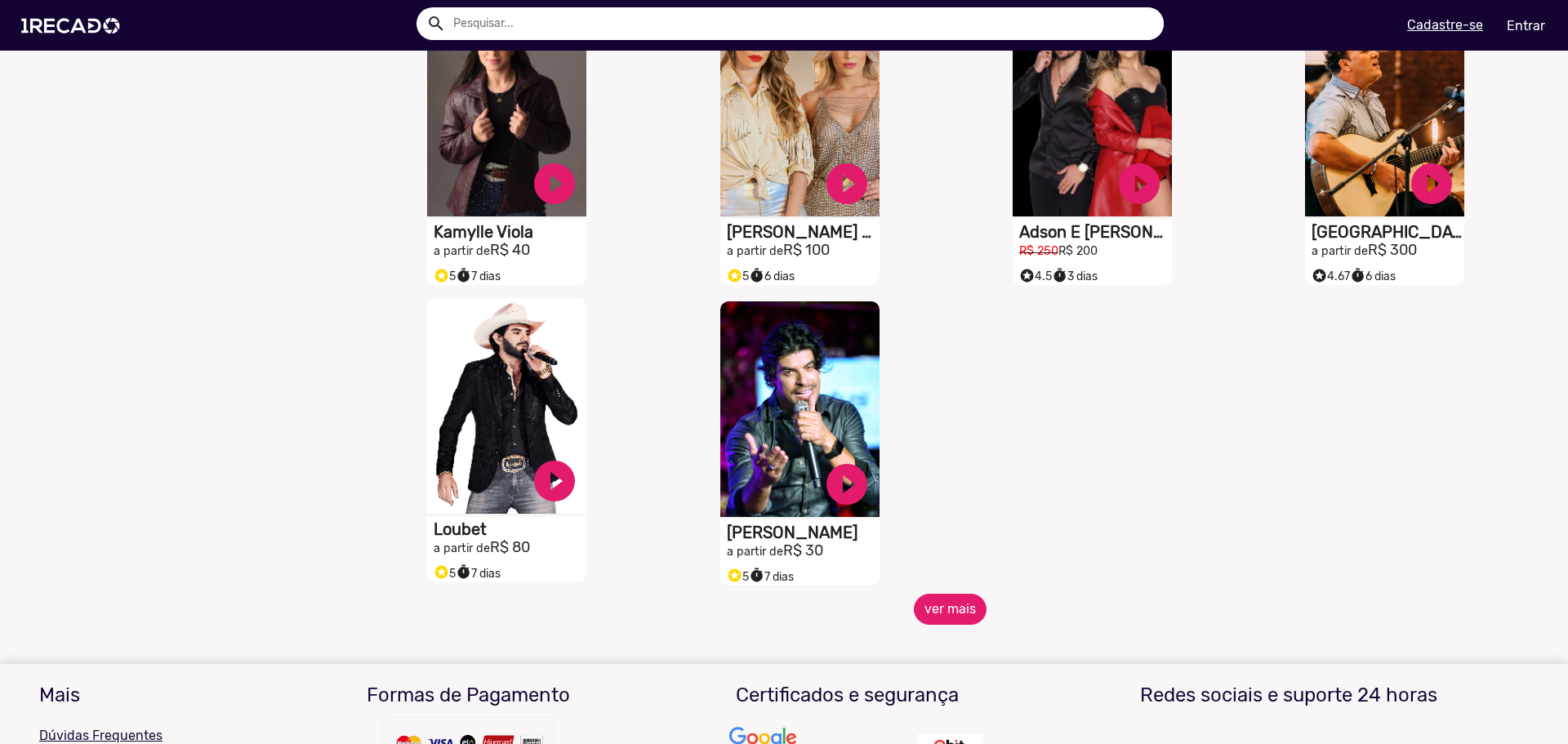
scroll to position [3510, 0]
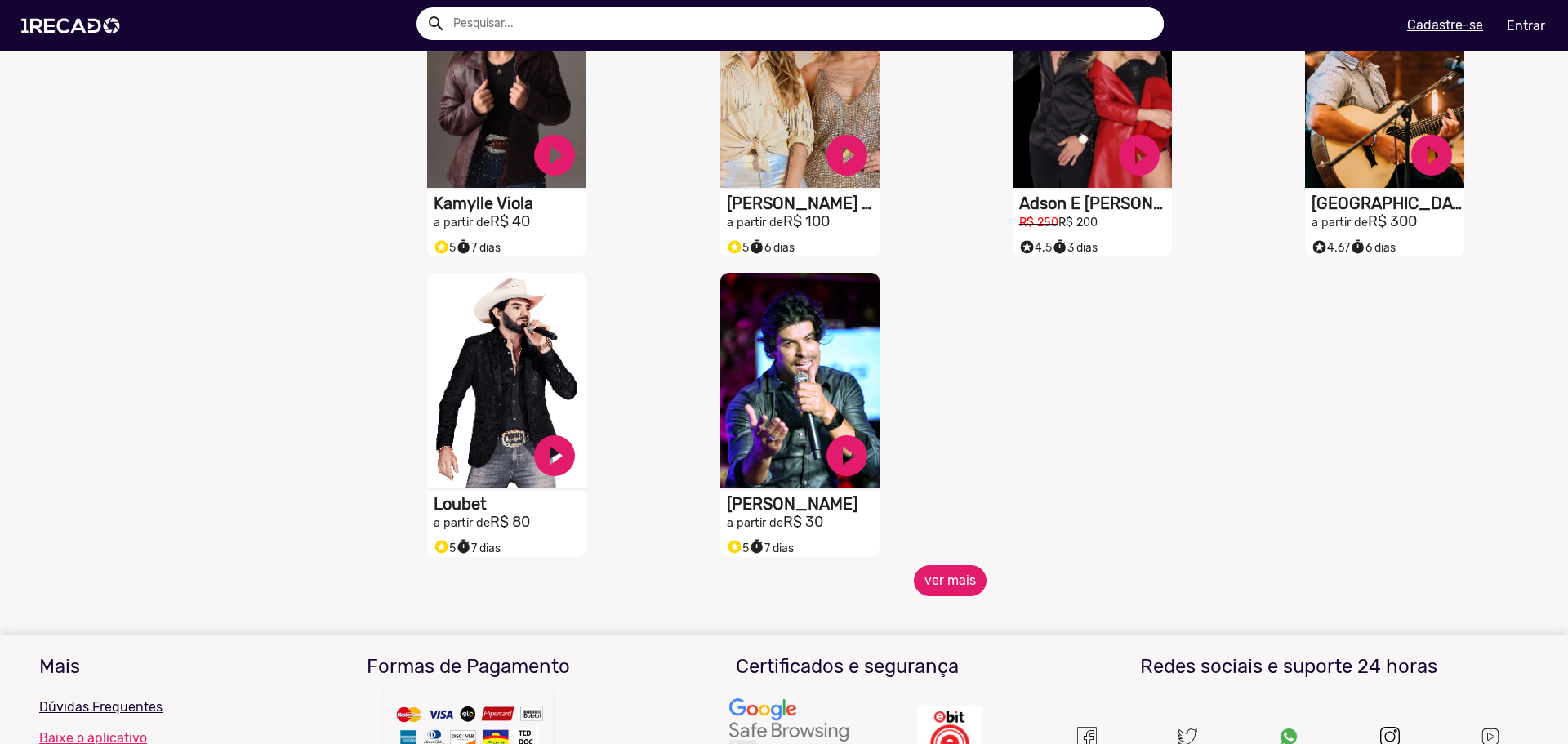
click at [946, 591] on button "ver mais" at bounding box center [950, 581] width 73 height 31
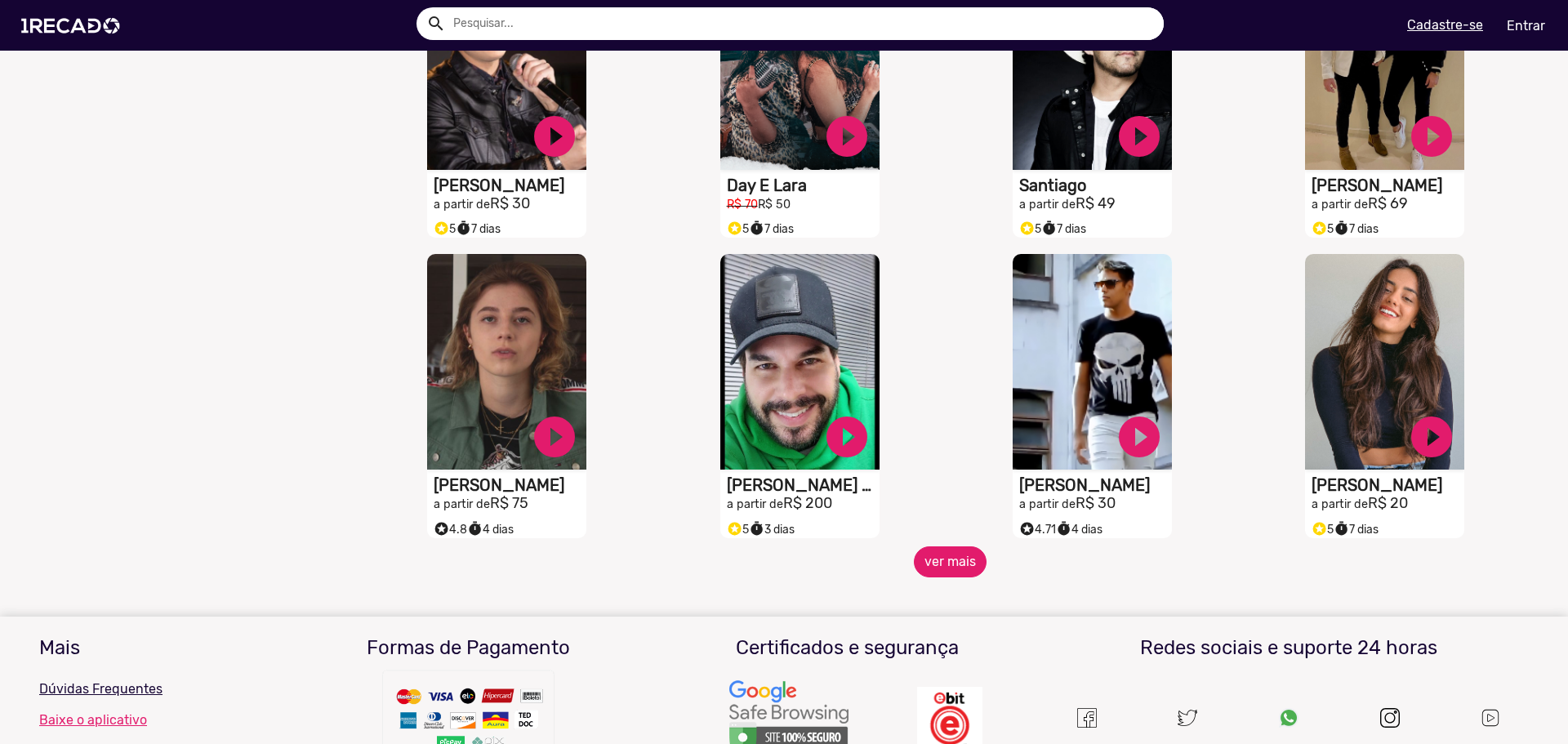
scroll to position [4163, 0]
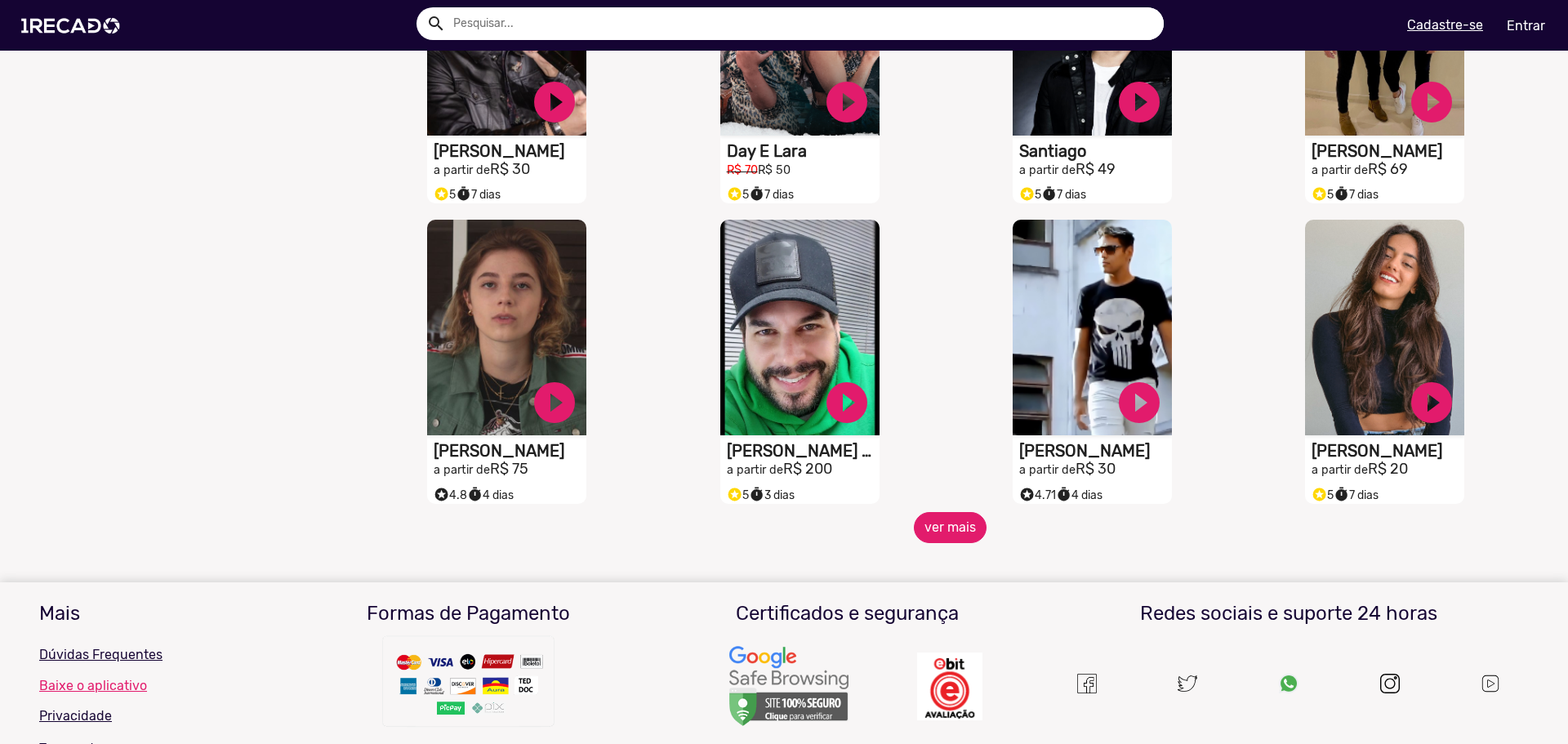
click at [952, 543] on button "ver mais" at bounding box center [950, 527] width 73 height 31
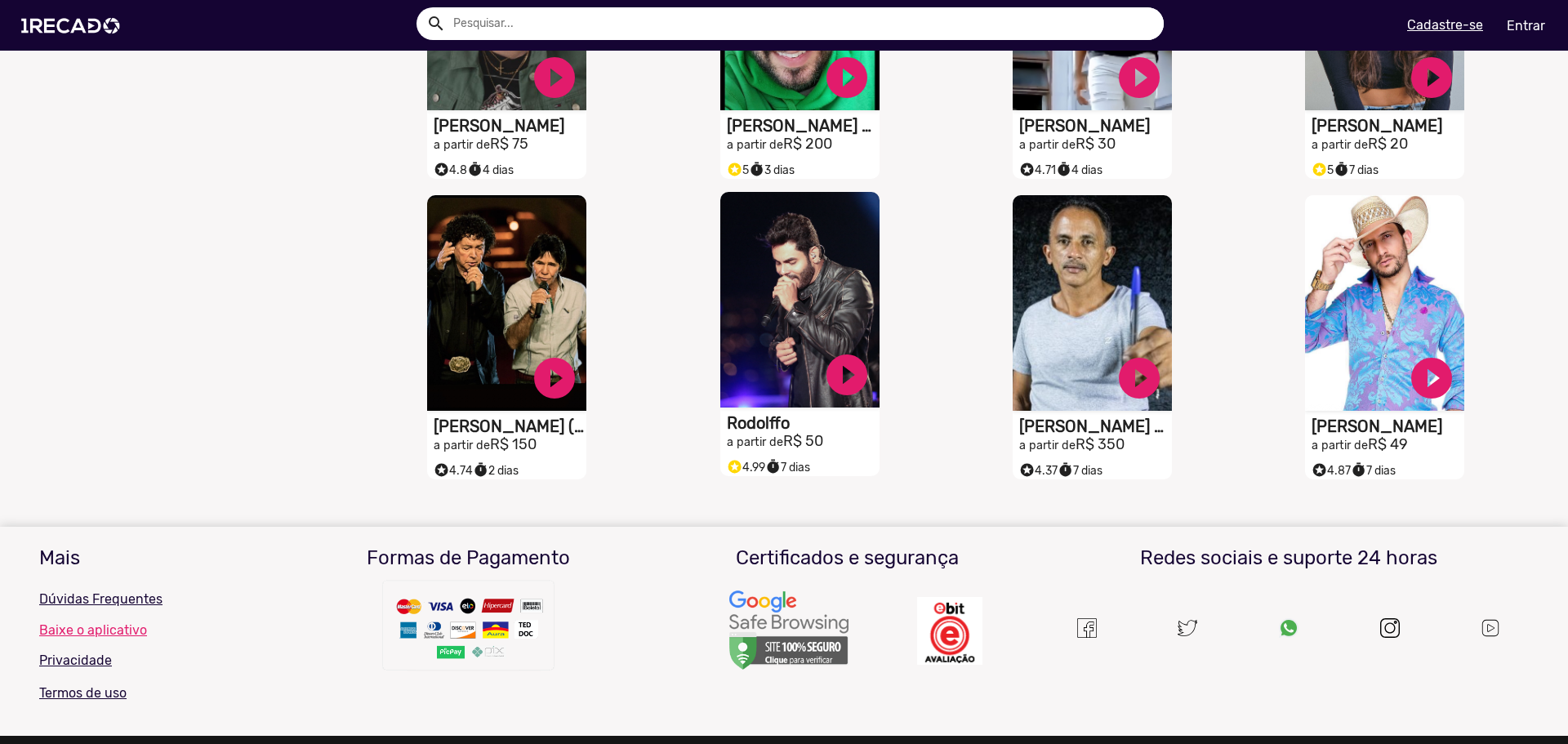
scroll to position [4490, 0]
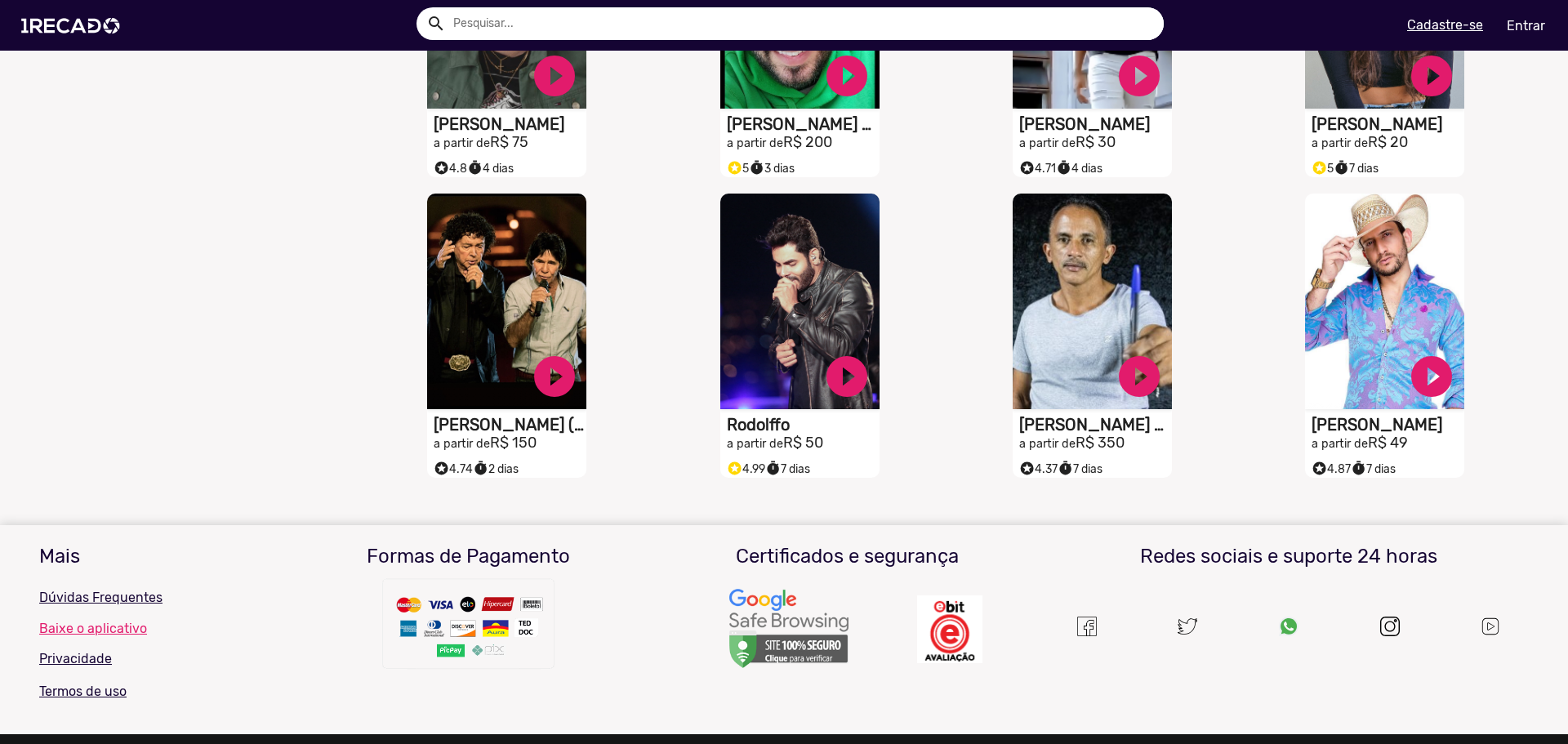
drag, startPoint x: 1090, startPoint y: 340, endPoint x: 946, endPoint y: 463, distance: 189.4
click at [950, 463] on div "S1RECADO vídeos dedicados para fãs e empresas play_circle_filled [PERSON_NAME] …" at bounding box center [1096, 335] width 292 height 300
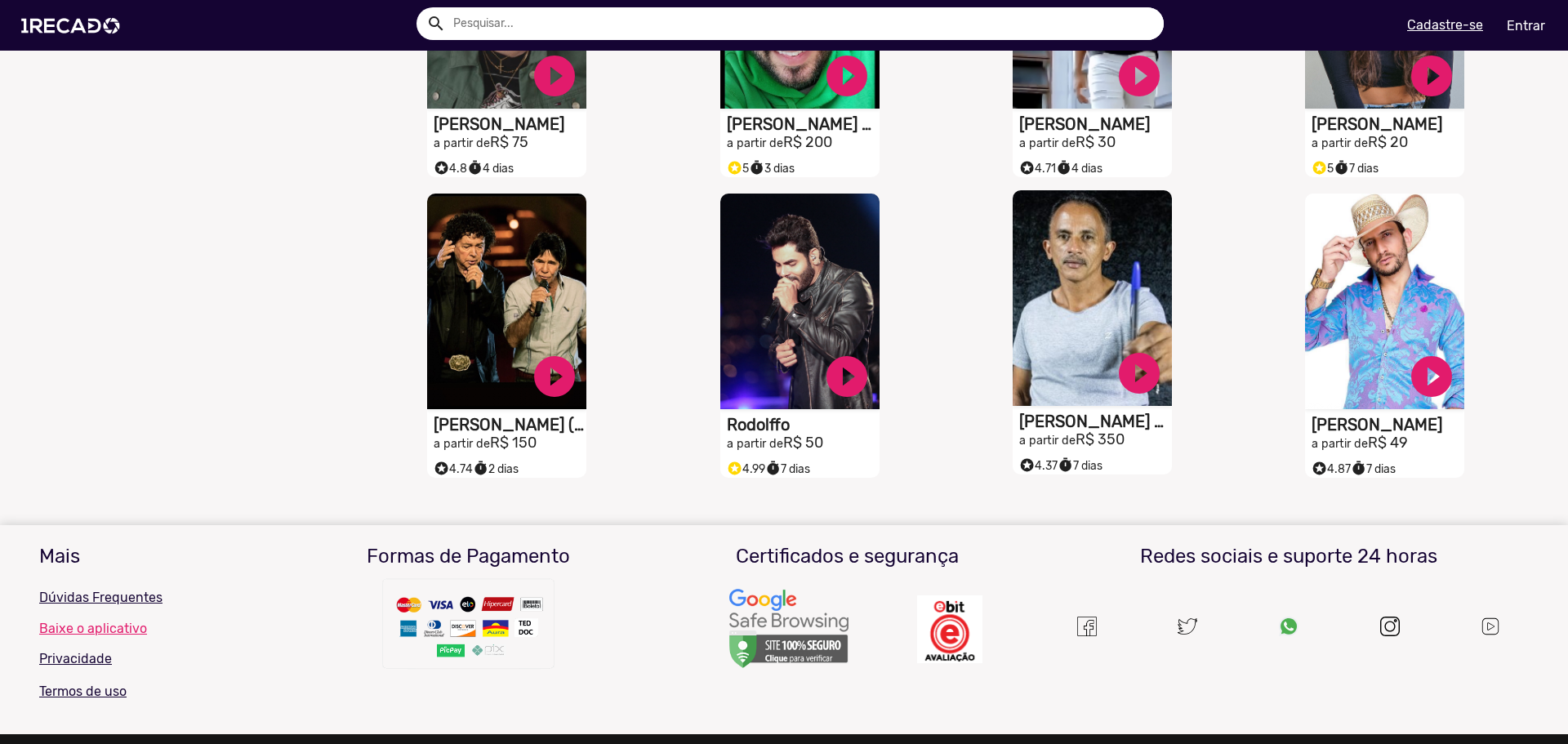
click at [1080, 324] on video "S1RECADO vídeos dedicados para fãs e empresas" at bounding box center [1093, 297] width 159 height 216
